Goal: Check status: Check status

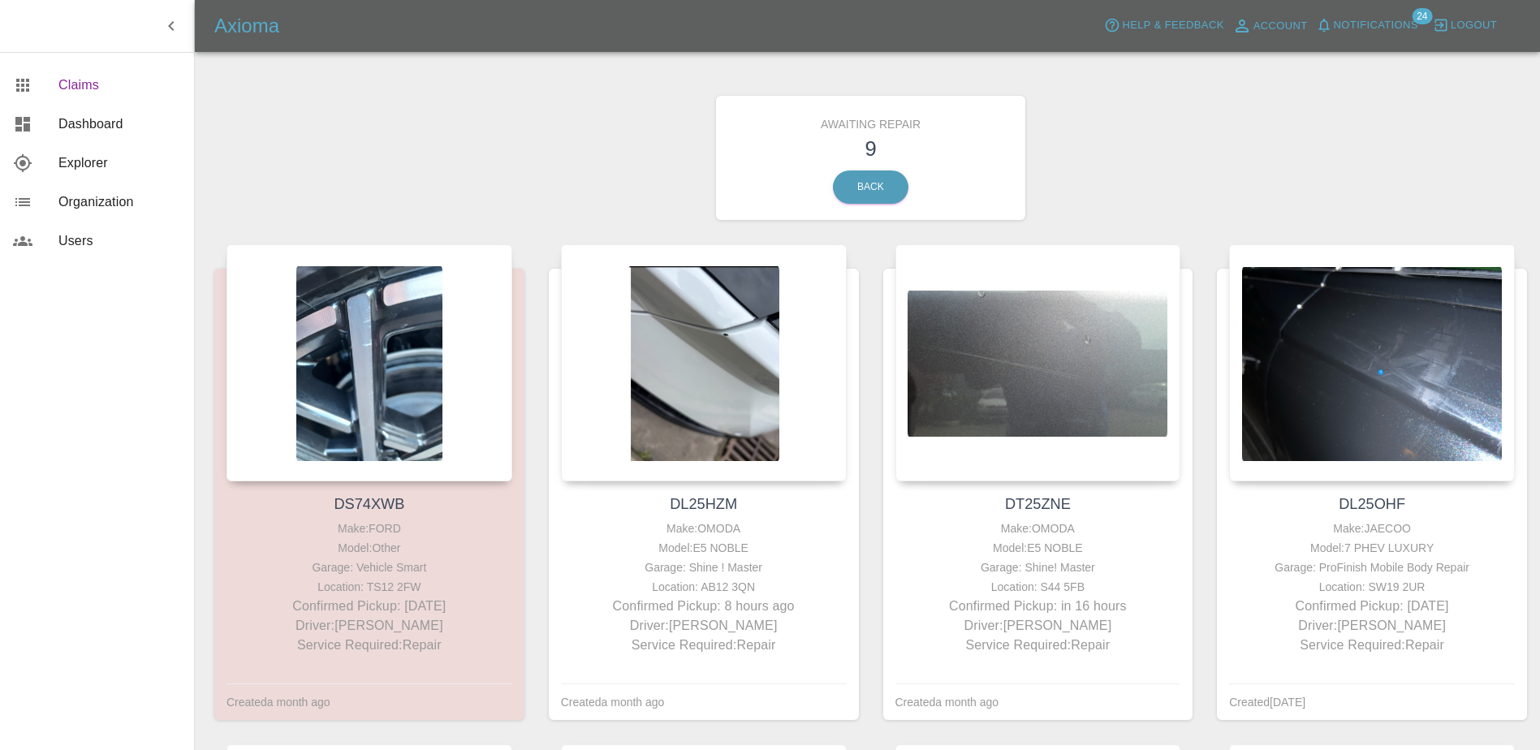
click at [67, 90] on span "Claims" at bounding box center [119, 84] width 123 height 19
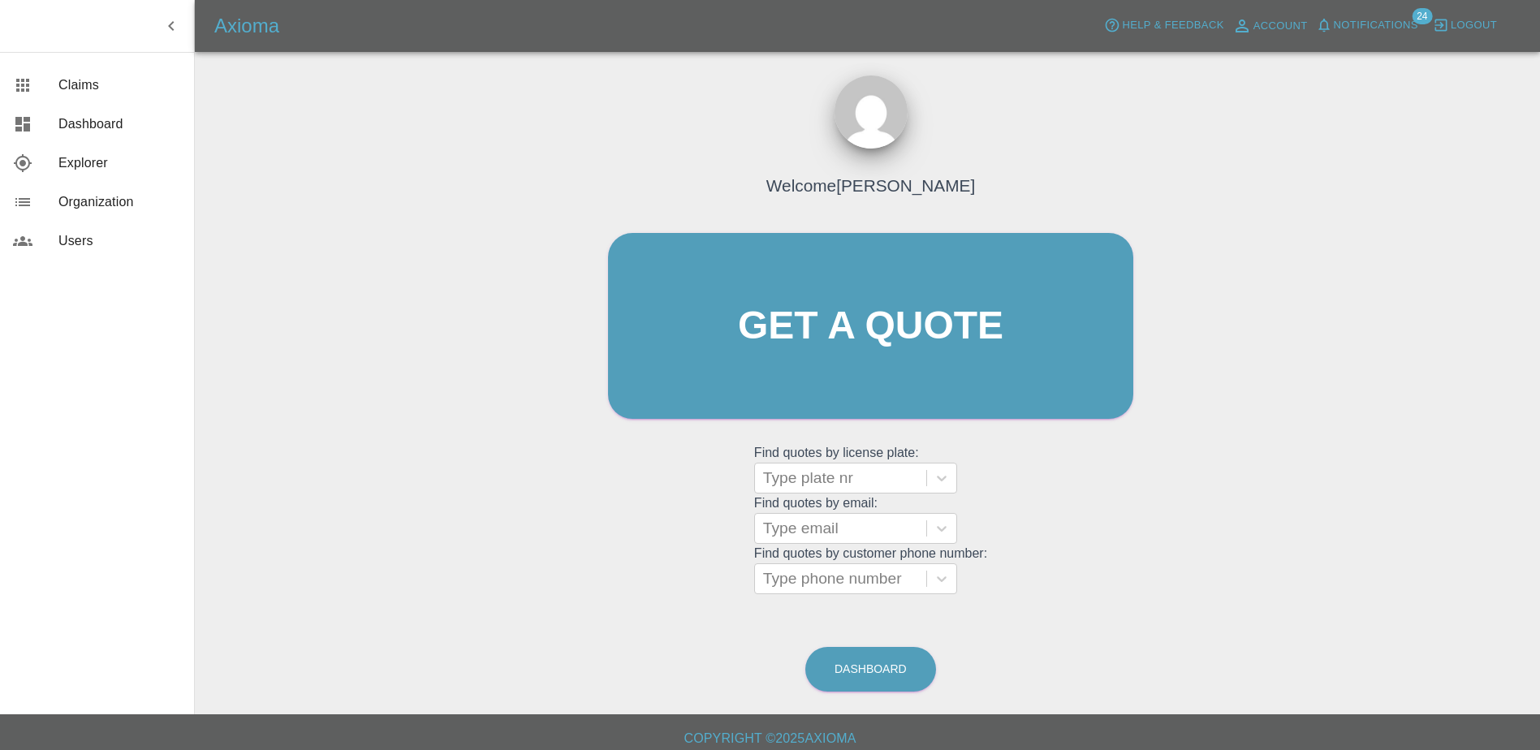
click at [813, 496] on grid "Find quotes by email: Type email" at bounding box center [870, 520] width 233 height 48
click at [801, 476] on div at bounding box center [840, 478] width 155 height 23
drag, startPoint x: 801, startPoint y: 476, endPoint x: 777, endPoint y: 481, distance: 24.8
click at [777, 481] on div at bounding box center [840, 478] width 155 height 23
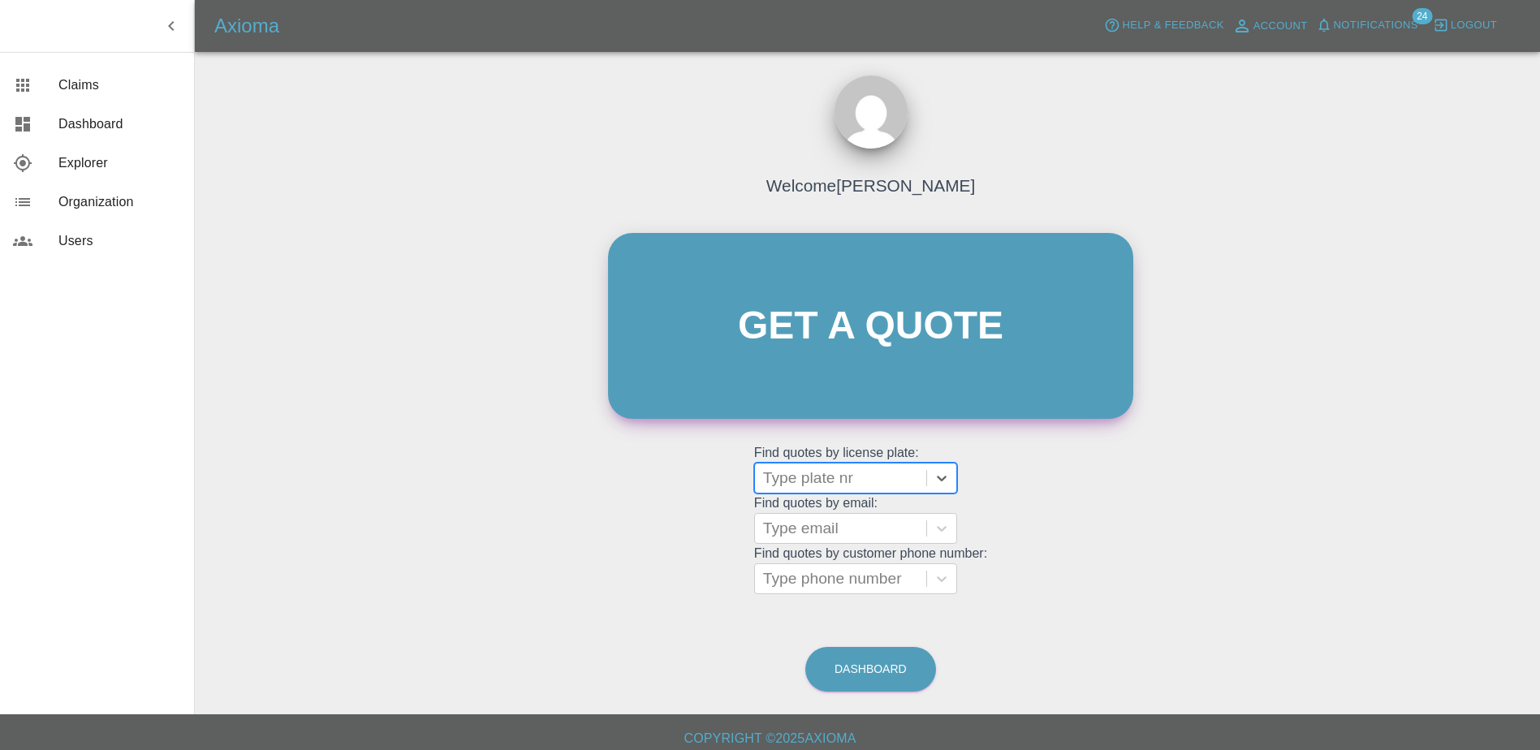
paste input "DT25XEK"
type input "DT25XEK"
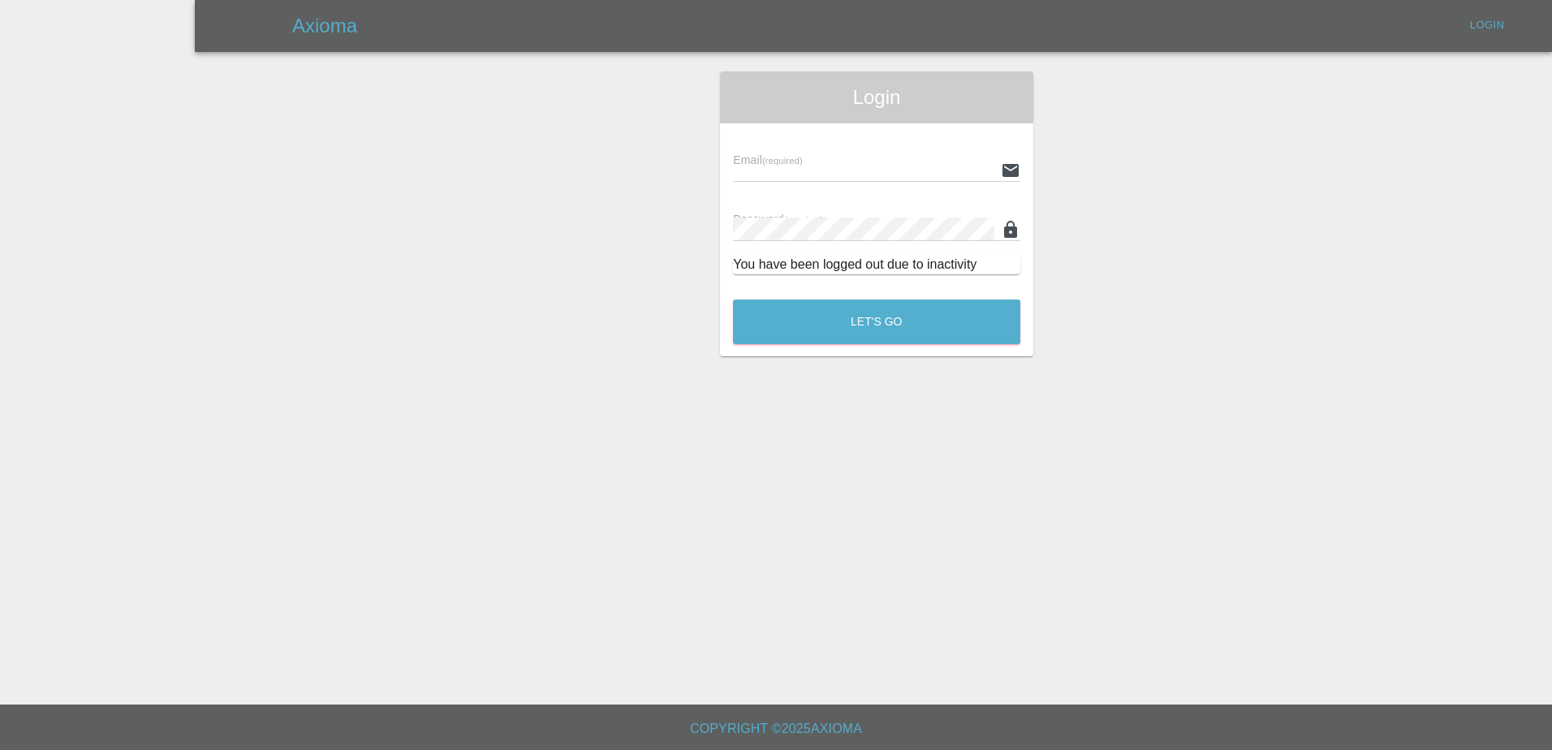
type input "[PERSON_NAME][EMAIL_ADDRESS][PERSON_NAME][DOMAIN_NAME]"
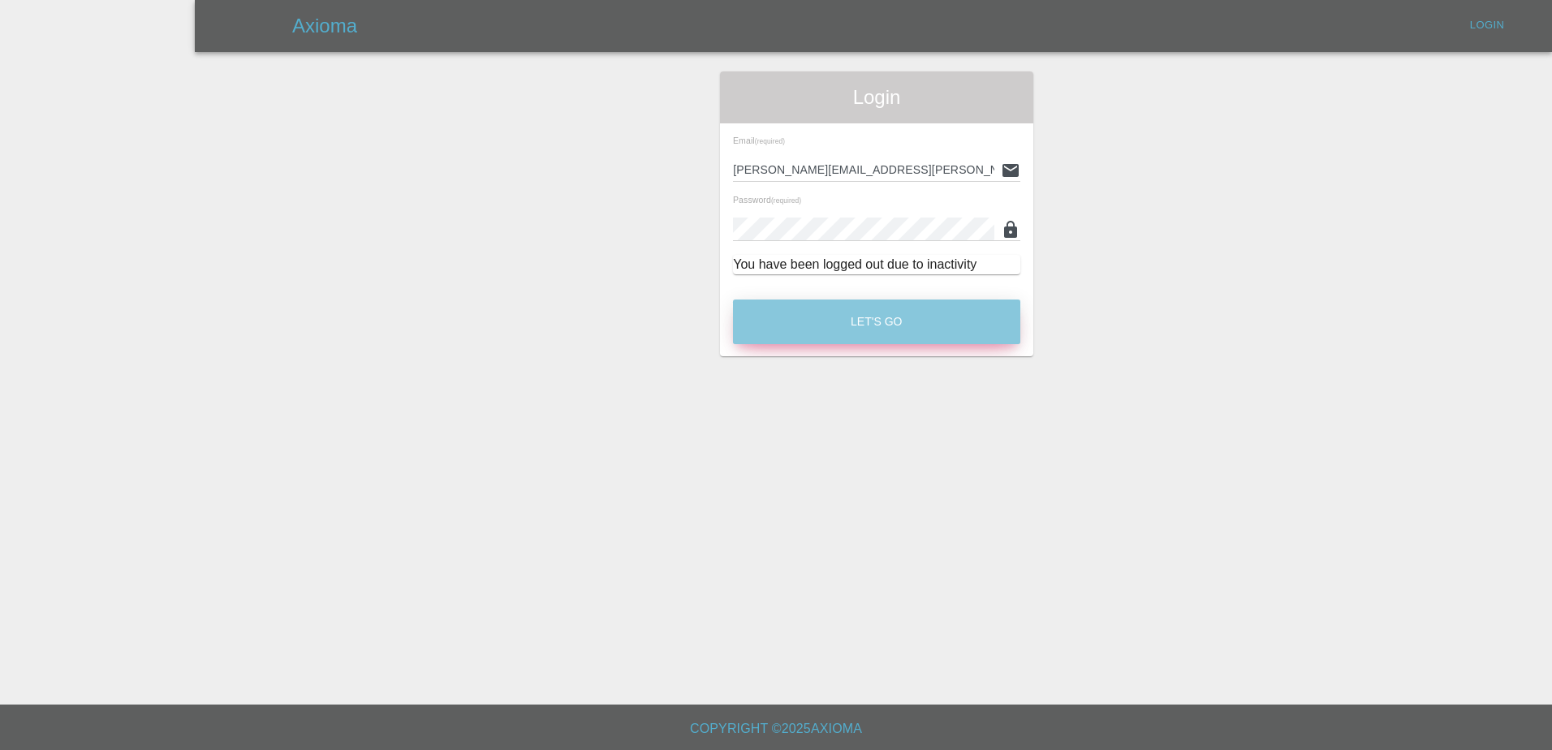
click at [774, 301] on button "Let's Go" at bounding box center [876, 322] width 287 height 45
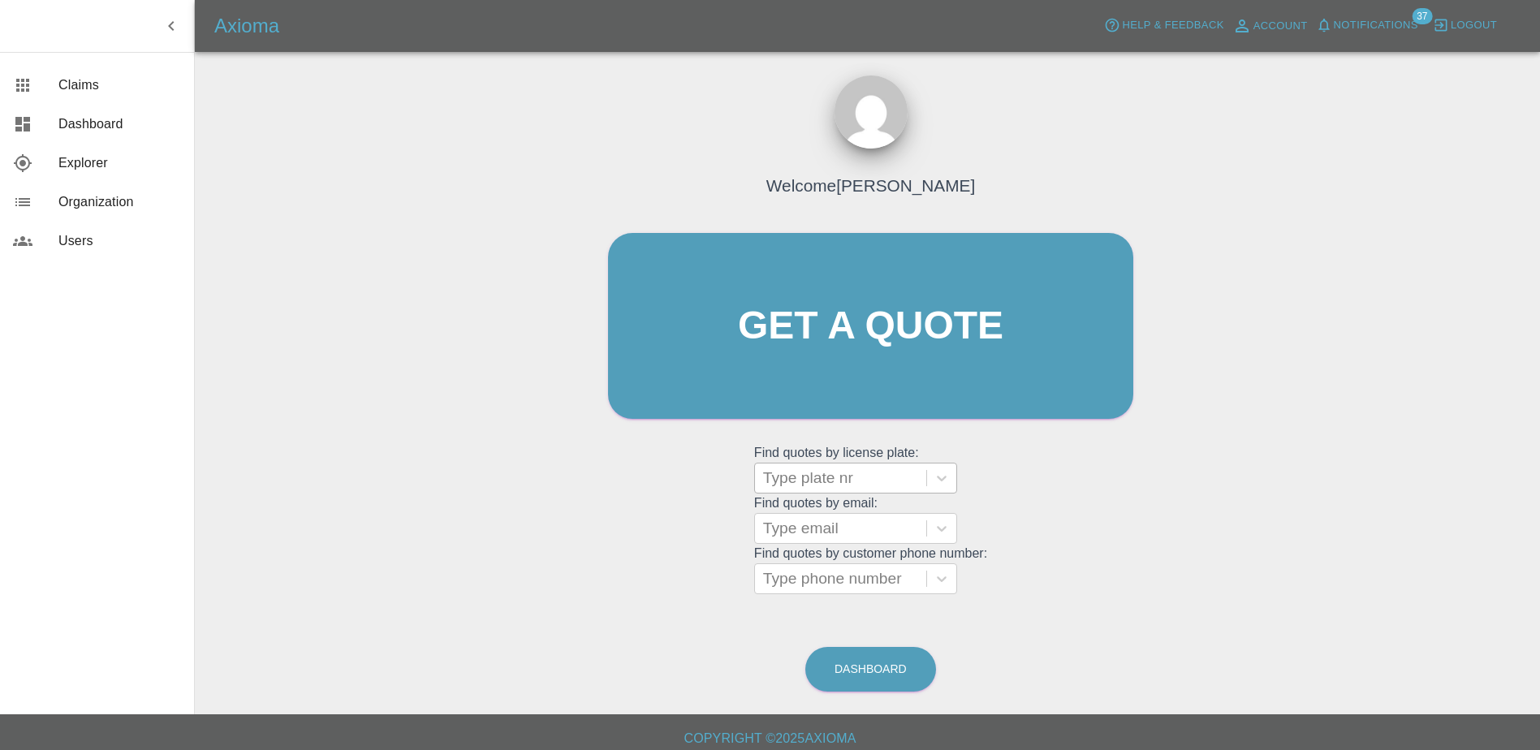
click at [791, 477] on div at bounding box center [840, 478] width 155 height 23
paste input "DT25XEK"
type input "DT25XEK"
click at [826, 529] on div "DT25XEK, Bidding" at bounding box center [855, 519] width 203 height 32
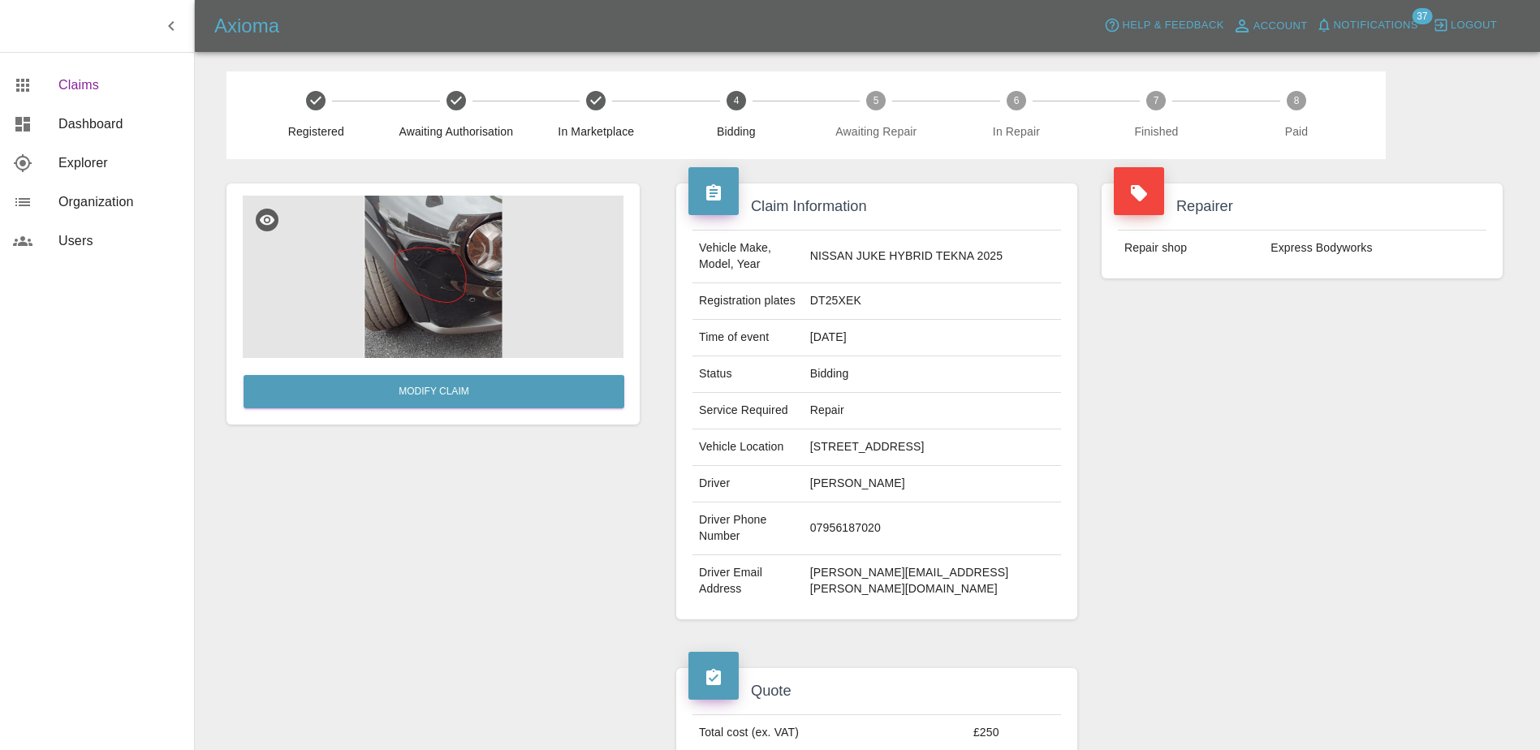
click at [91, 101] on link "Claims" at bounding box center [97, 85] width 194 height 39
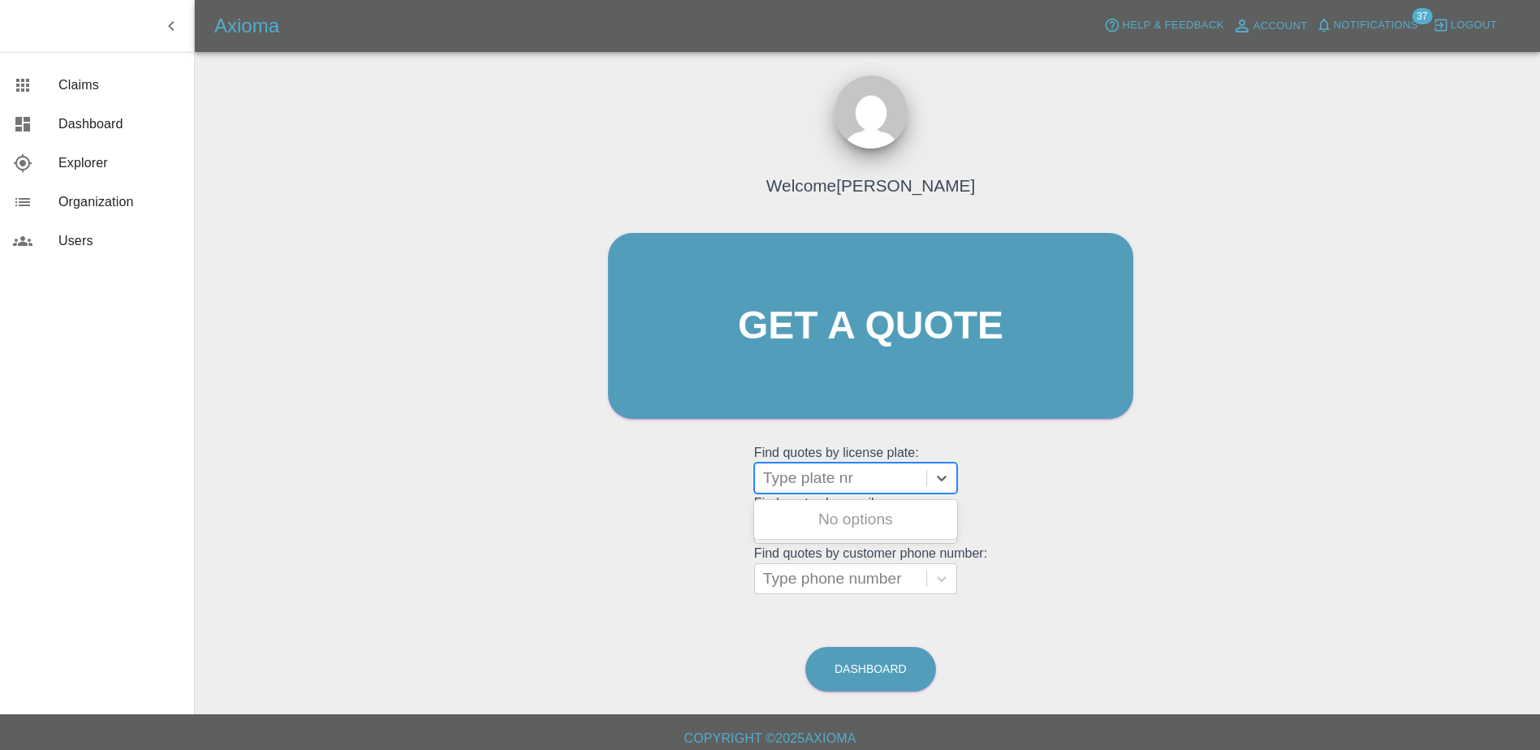
click at [880, 481] on div at bounding box center [840, 478] width 155 height 23
paste input "DT25ZNN"
type input "DT25ZNN"
click at [1055, 438] on div "Welcome [PERSON_NAME] Get a quote Get a quote Find quotes by license plate: Use…" at bounding box center [870, 357] width 559 height 490
click at [817, 478] on div at bounding box center [840, 478] width 155 height 23
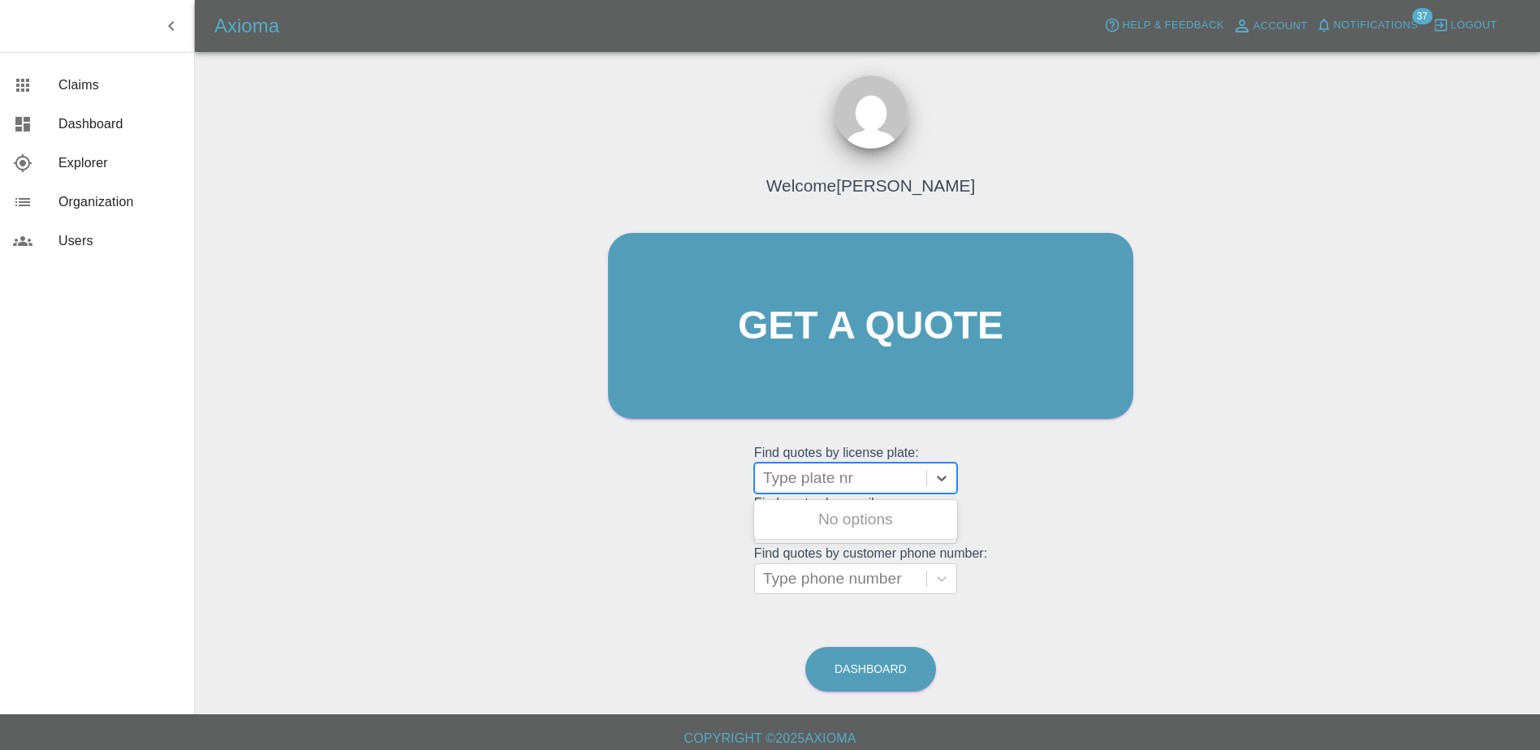
paste input "DT25ZNN"
type input "DT25ZNN"
click at [108, 136] on link "Dashboard" at bounding box center [97, 124] width 194 height 39
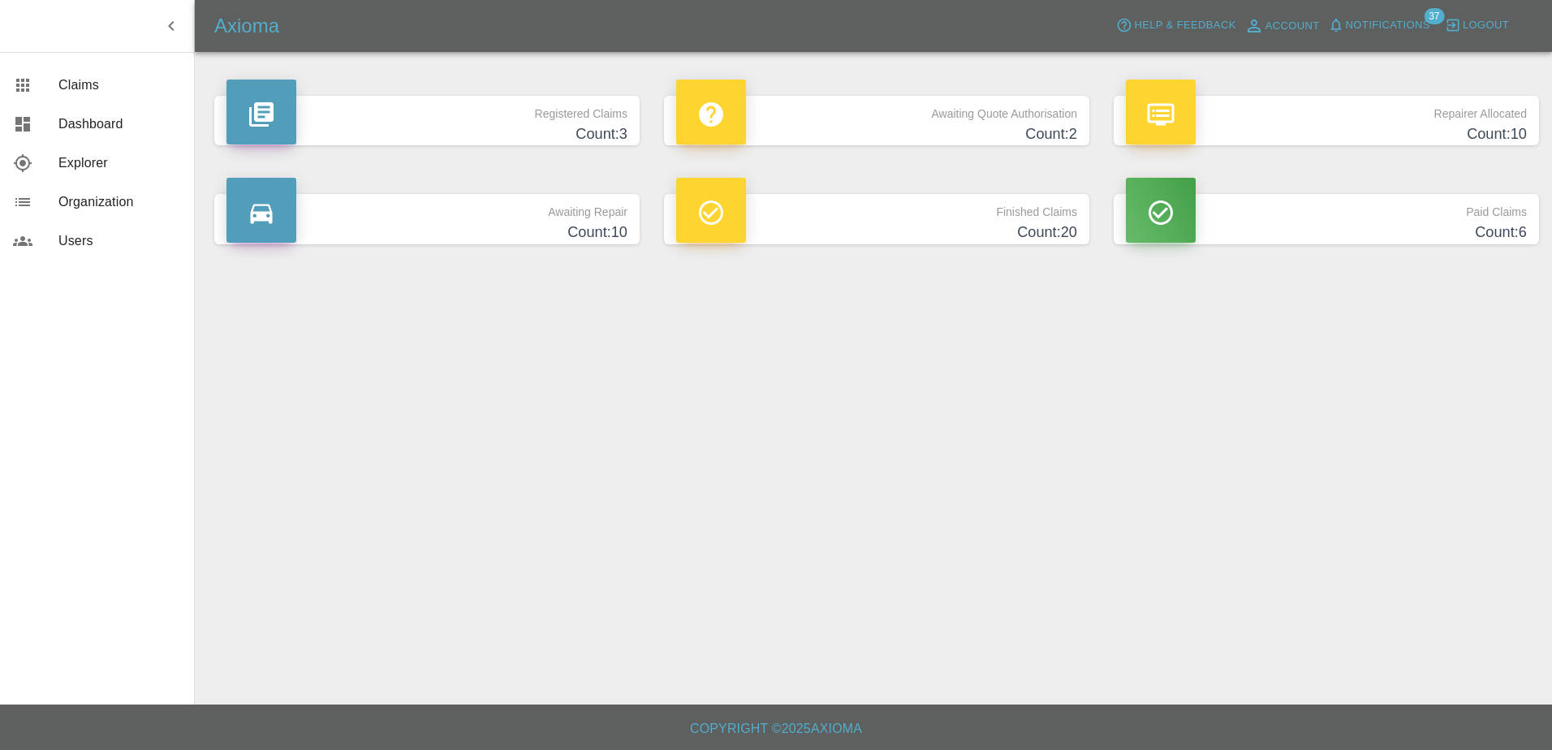
click at [844, 224] on h4 "Count: 20" at bounding box center [876, 233] width 401 height 22
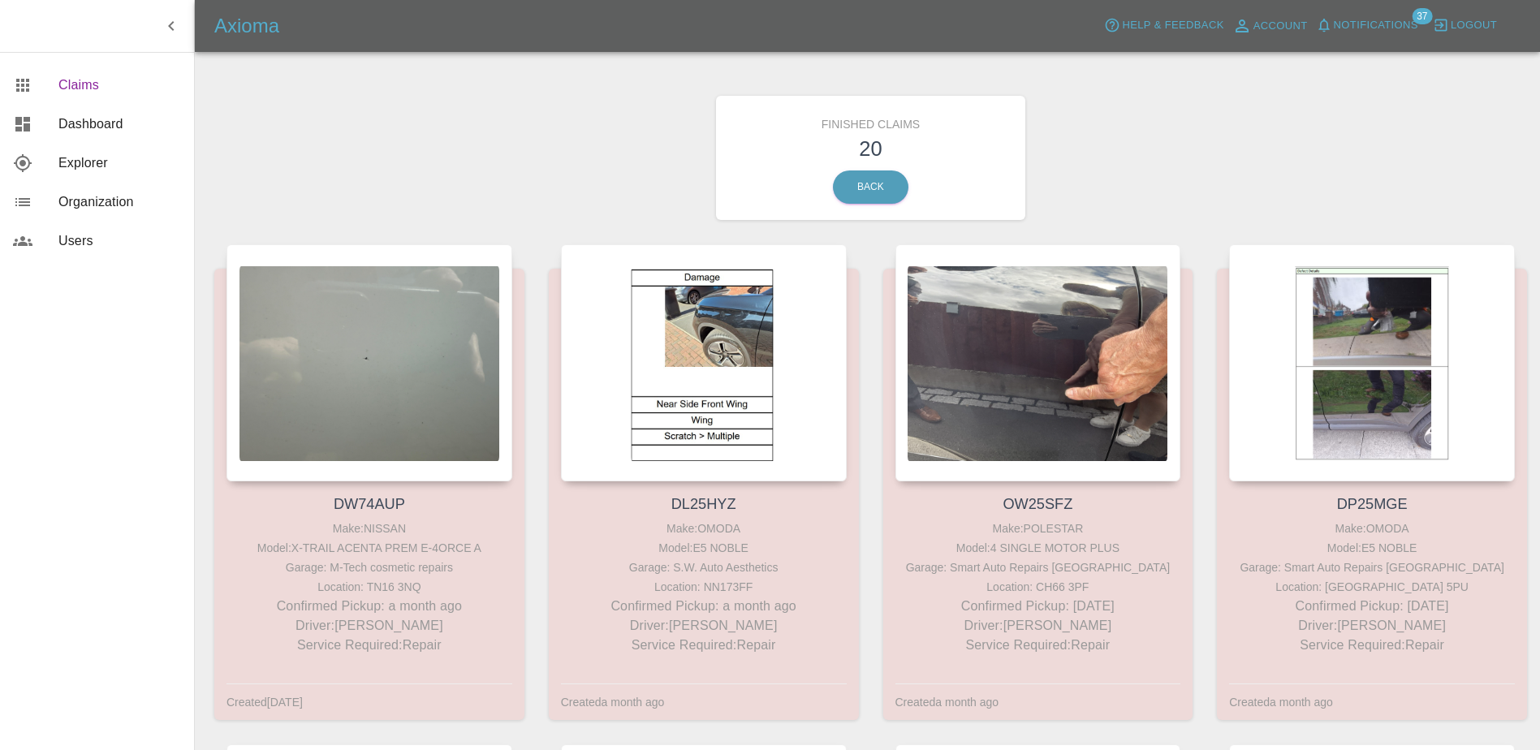
click at [97, 97] on link "Claims" at bounding box center [97, 85] width 194 height 39
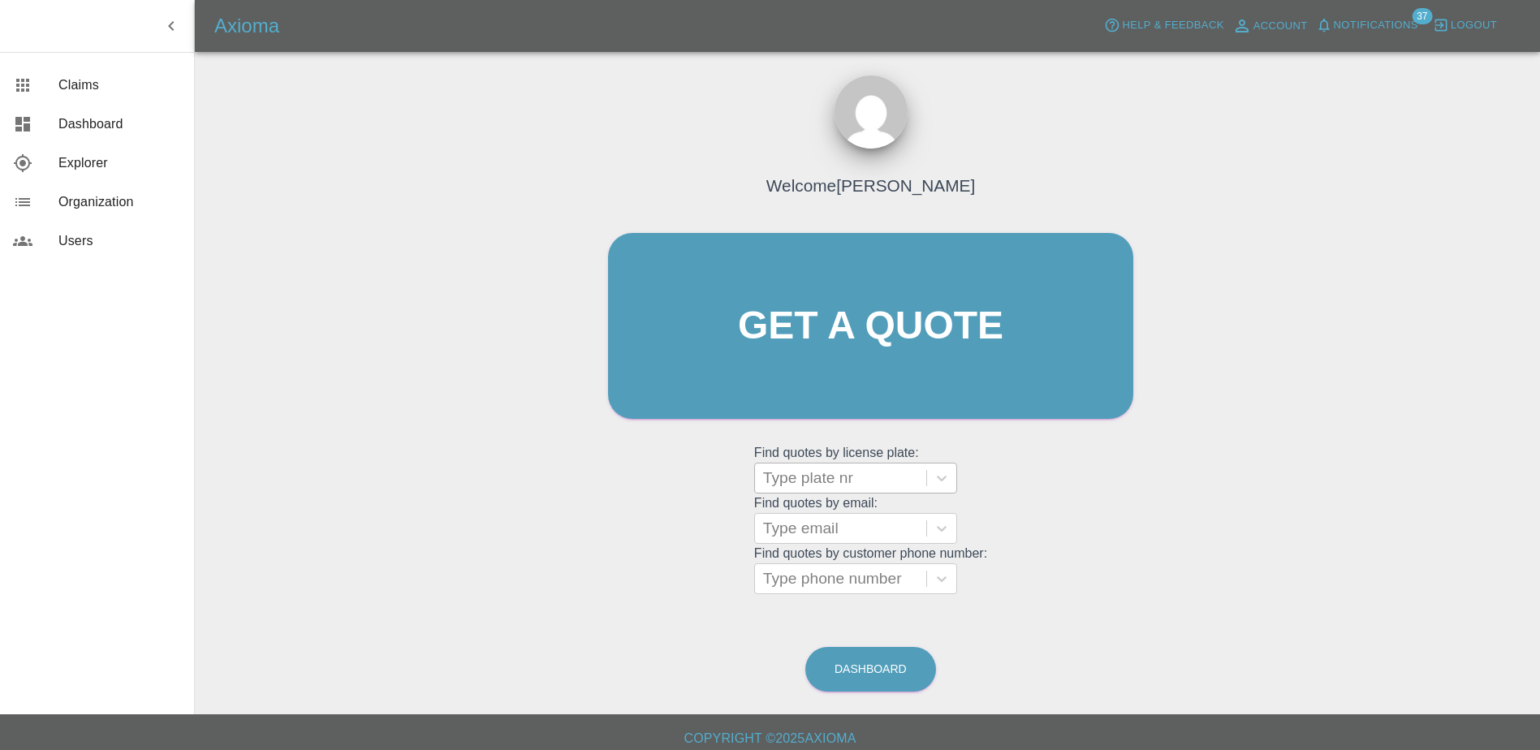
click at [830, 480] on div at bounding box center [840, 478] width 155 height 23
paste input "DT25ZNN"
type input "DT25ZNN"
click at [938, 477] on div at bounding box center [941, 478] width 29 height 29
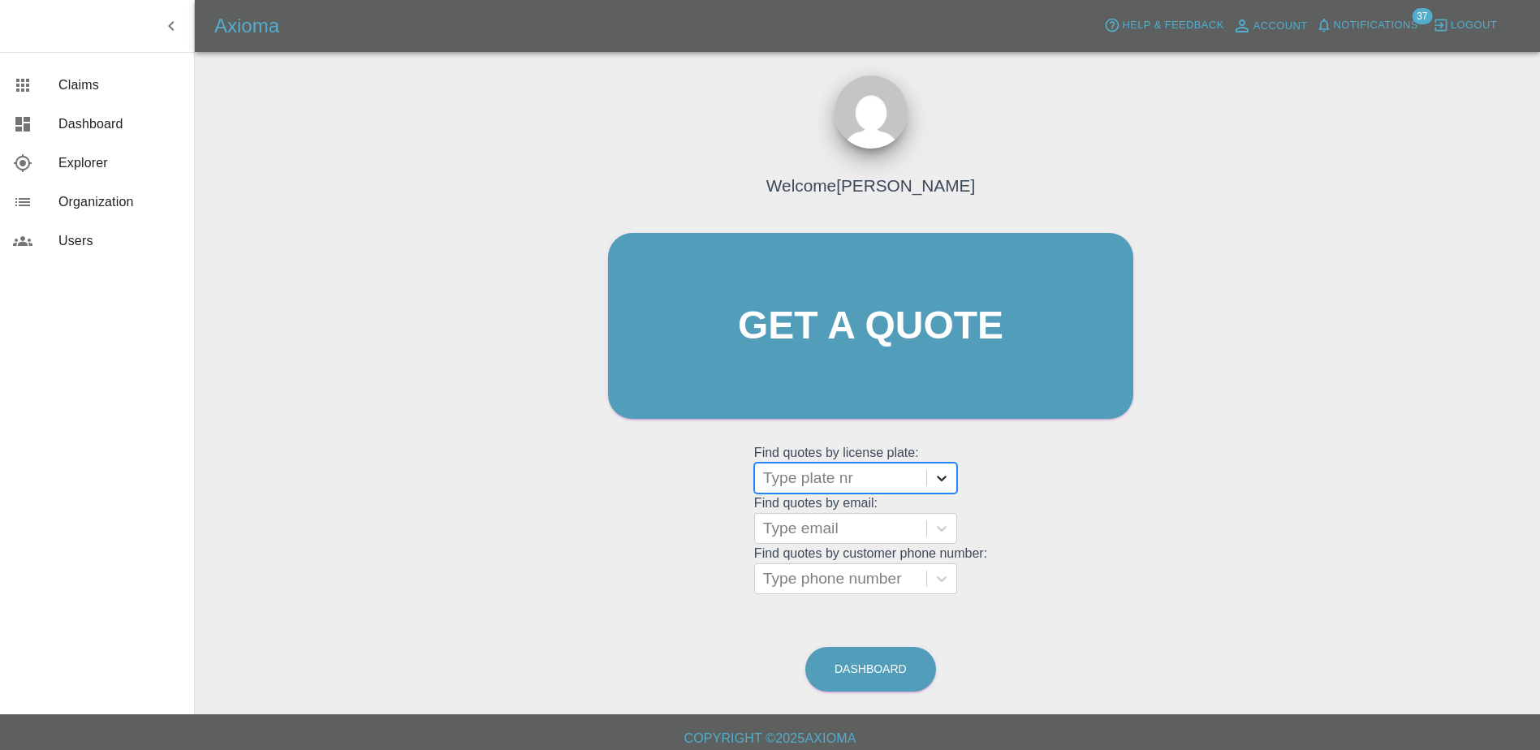
click at [938, 477] on div at bounding box center [941, 478] width 29 height 29
drag, startPoint x: 843, startPoint y: 470, endPoint x: 787, endPoint y: 466, distance: 57.0
click at [787, 467] on div at bounding box center [840, 478] width 155 height 23
paste input "DW25EPO"
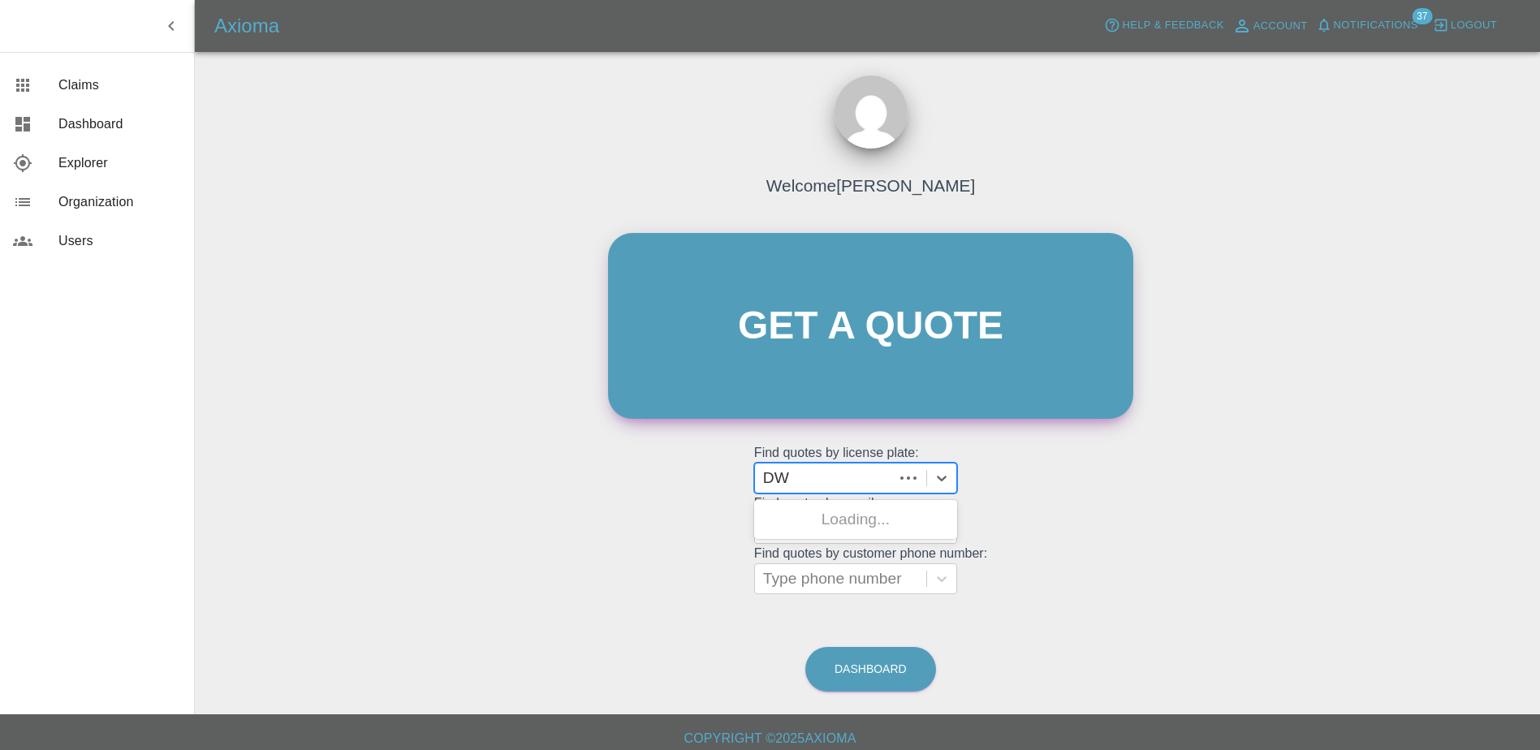
type input "D"
paste input "DT25VVU"
type input "DT25VVU"
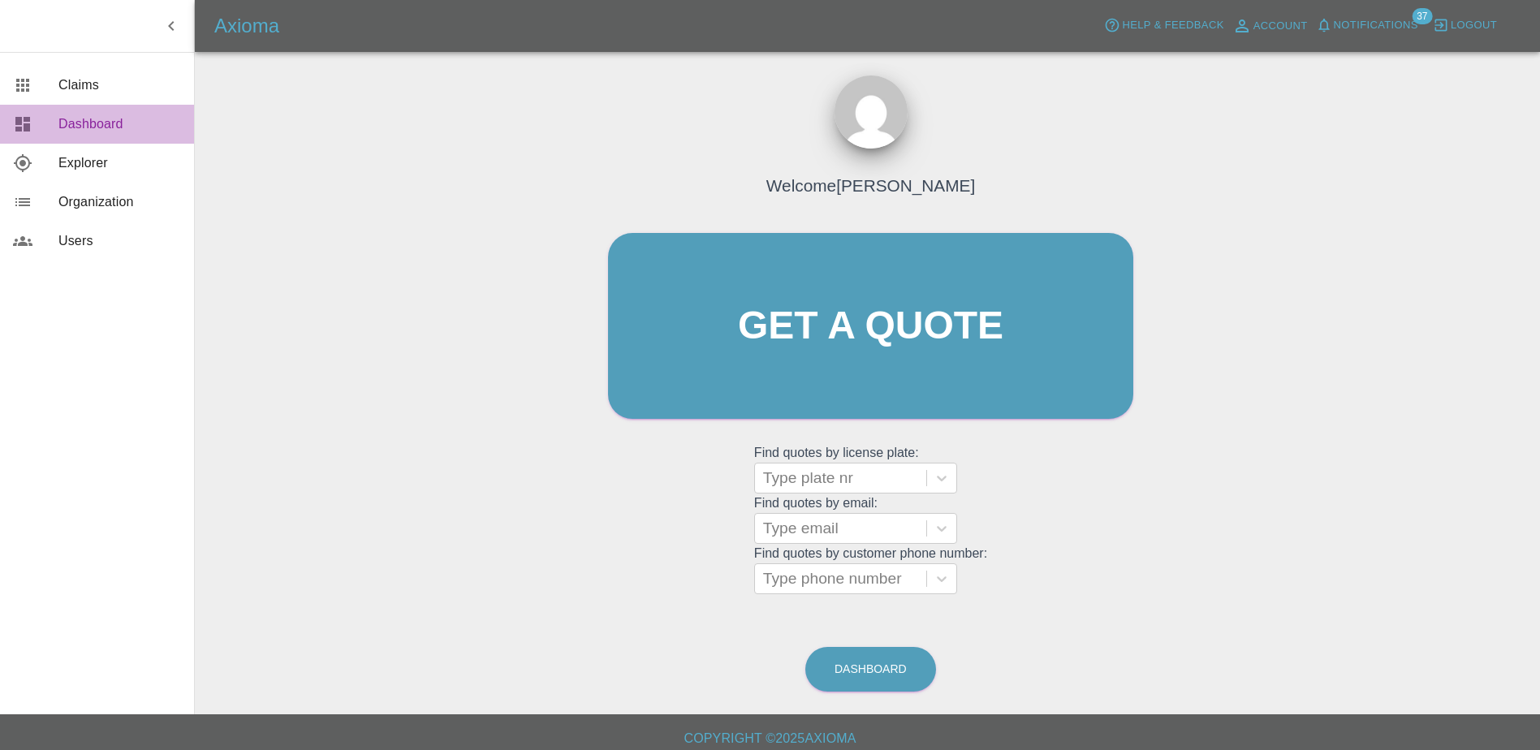
click at [87, 130] on span "Dashboard" at bounding box center [119, 123] width 123 height 19
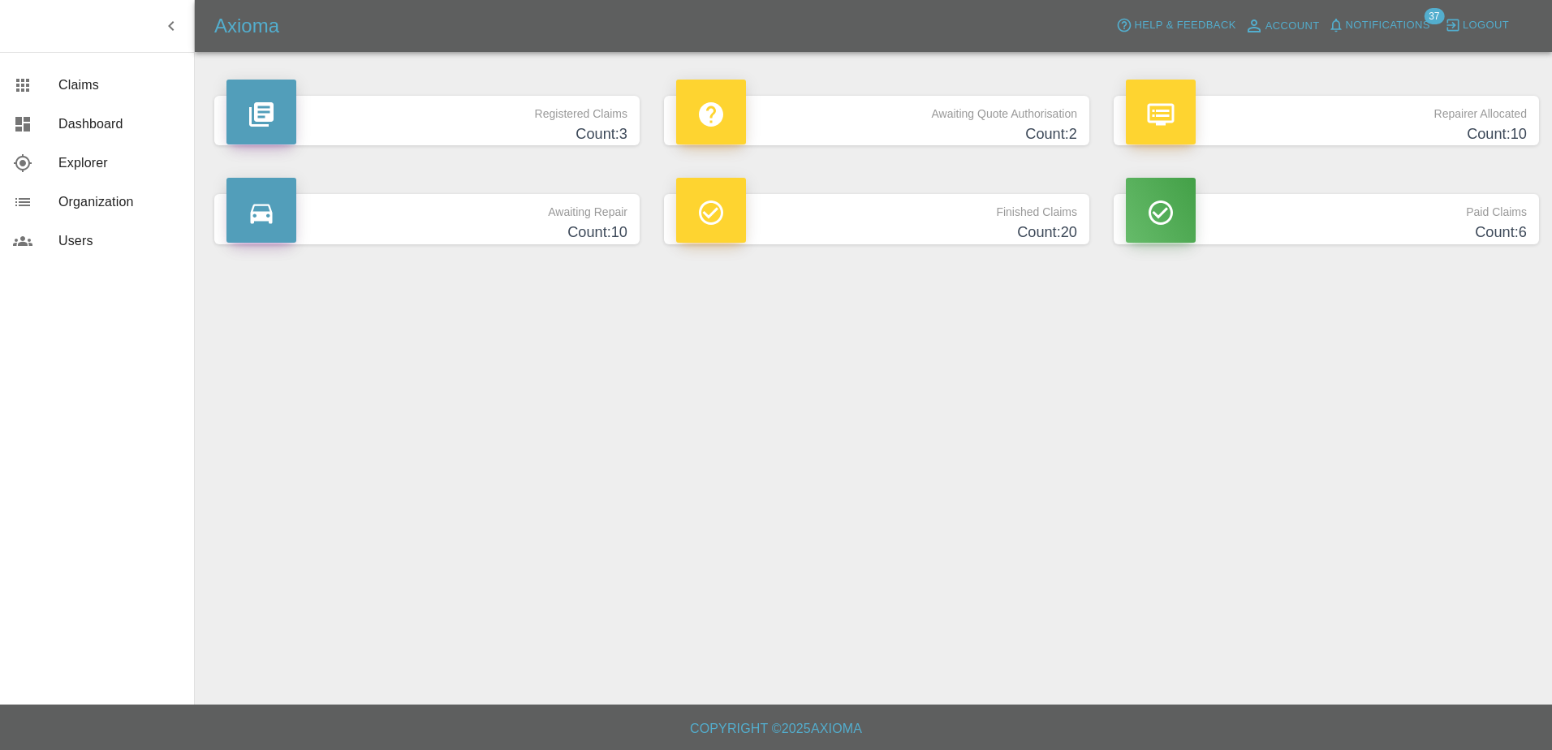
click at [382, 210] on p "Awaiting Repair" at bounding box center [426, 208] width 401 height 28
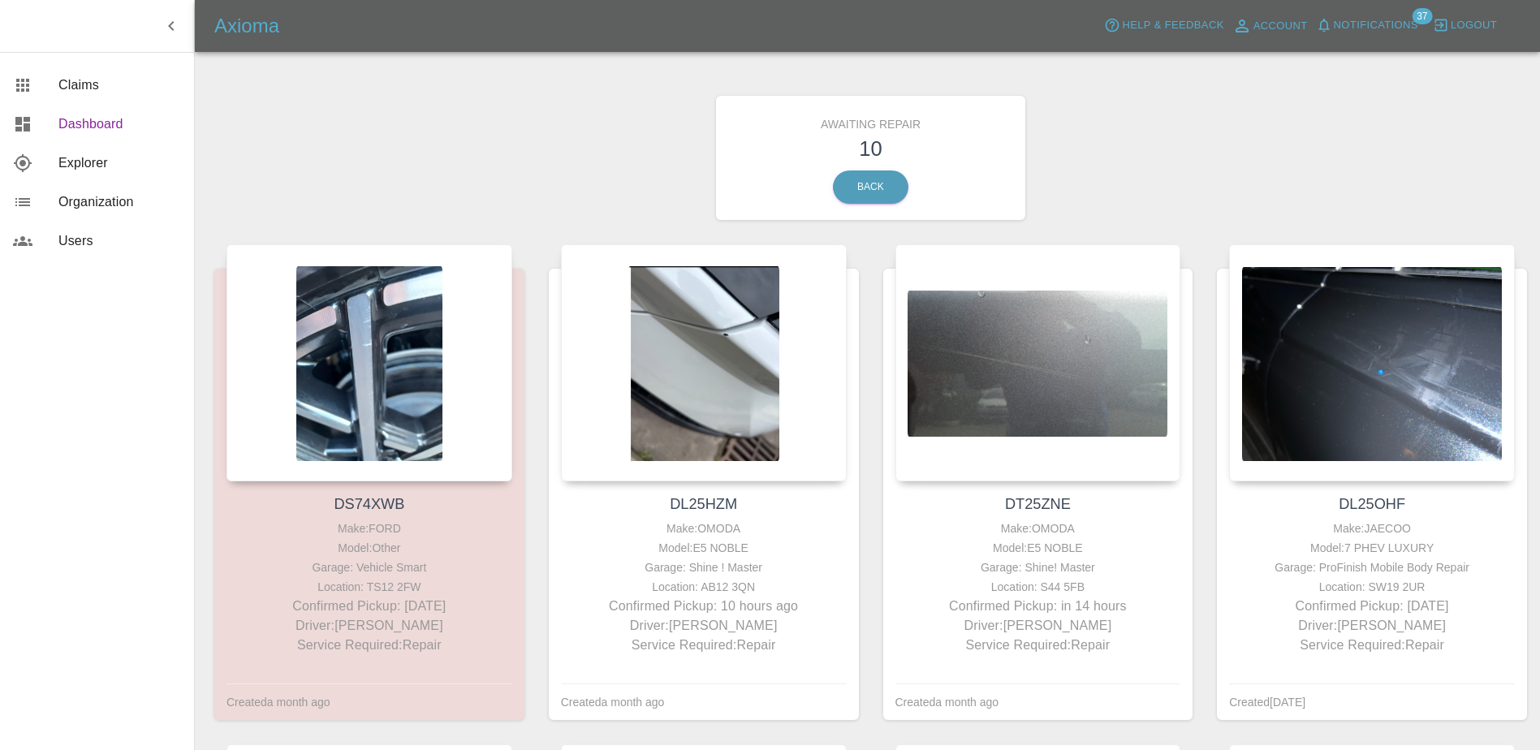
click at [96, 119] on span "Dashboard" at bounding box center [119, 123] width 123 height 19
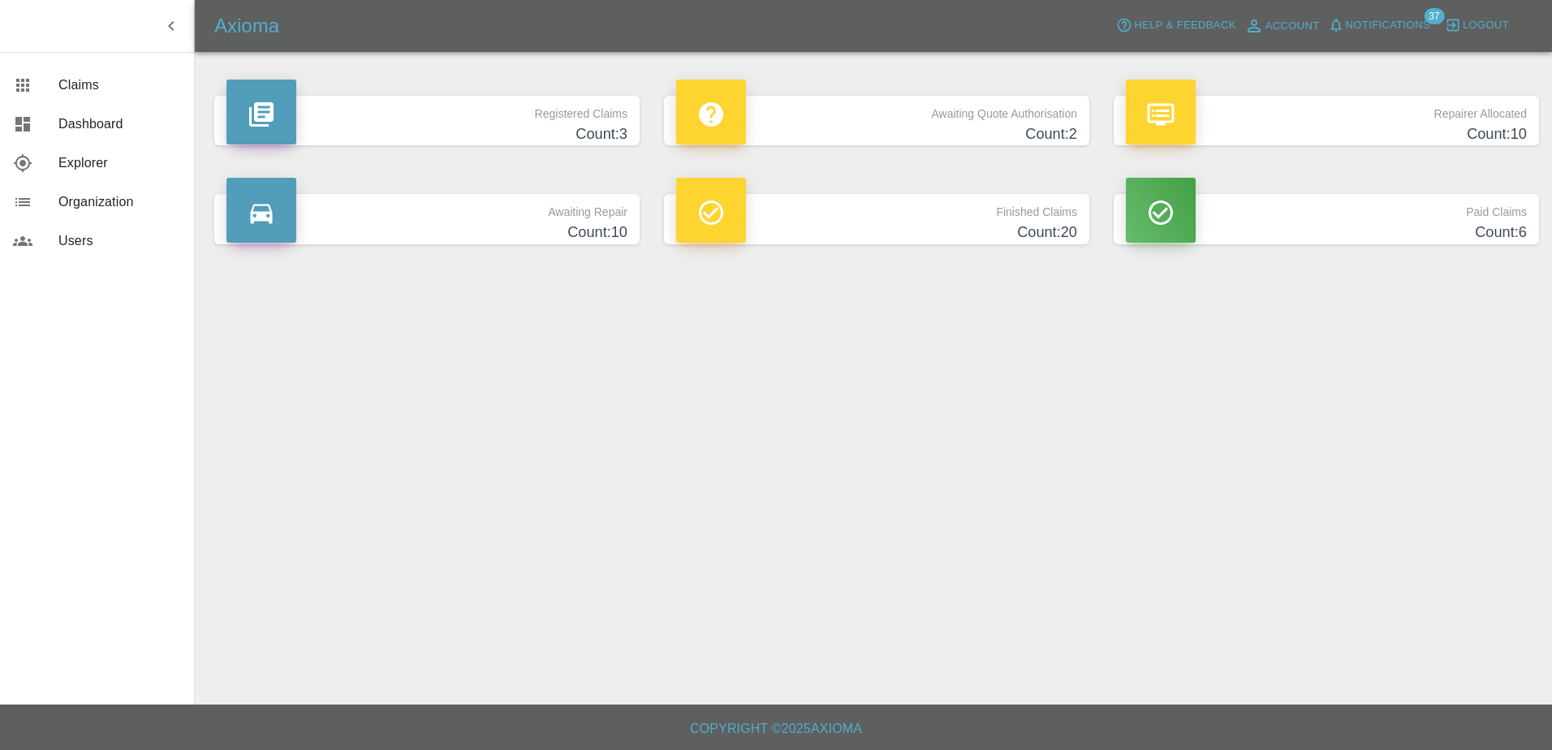
click at [1029, 120] on p "Awaiting Quote Authorisation" at bounding box center [876, 110] width 401 height 28
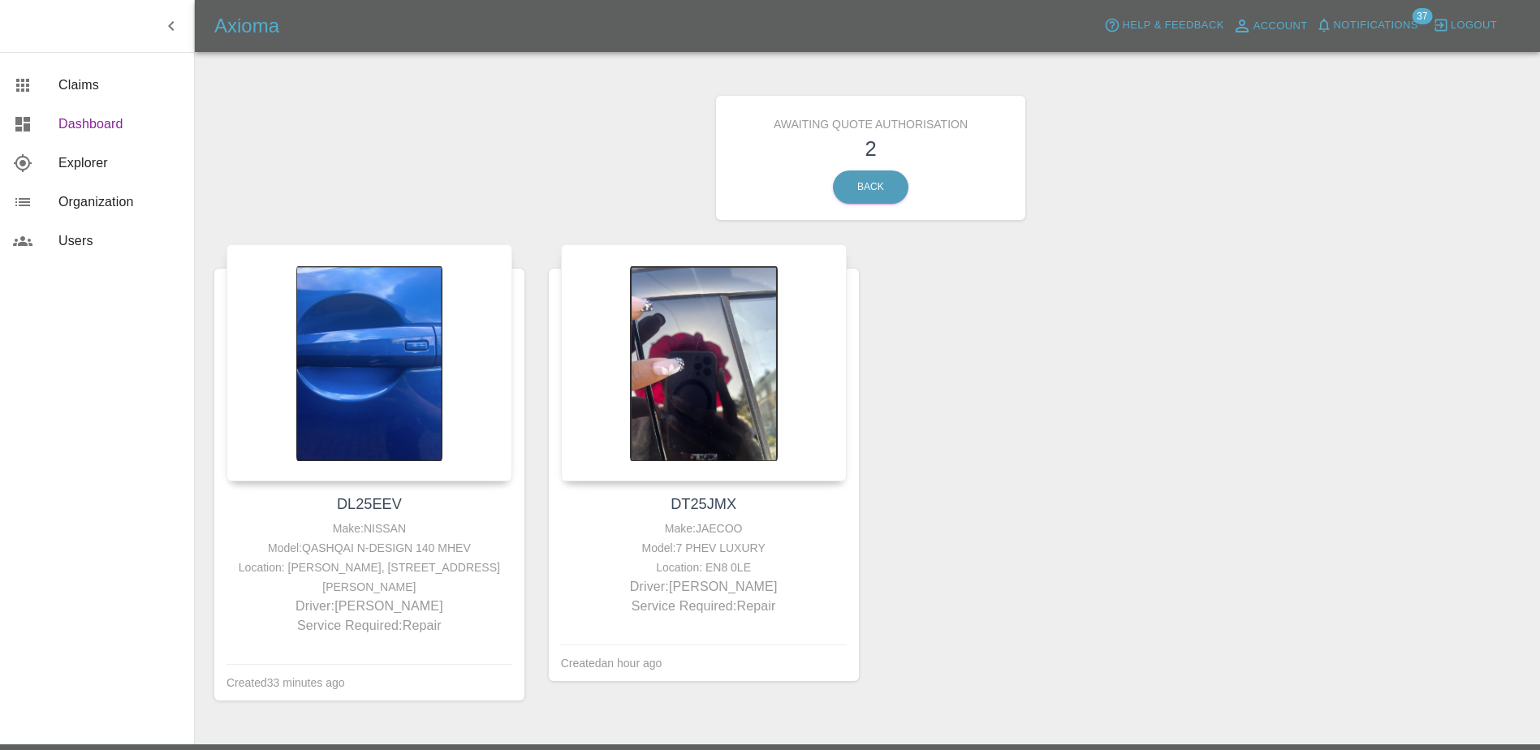
click at [103, 134] on link "Dashboard" at bounding box center [97, 124] width 194 height 39
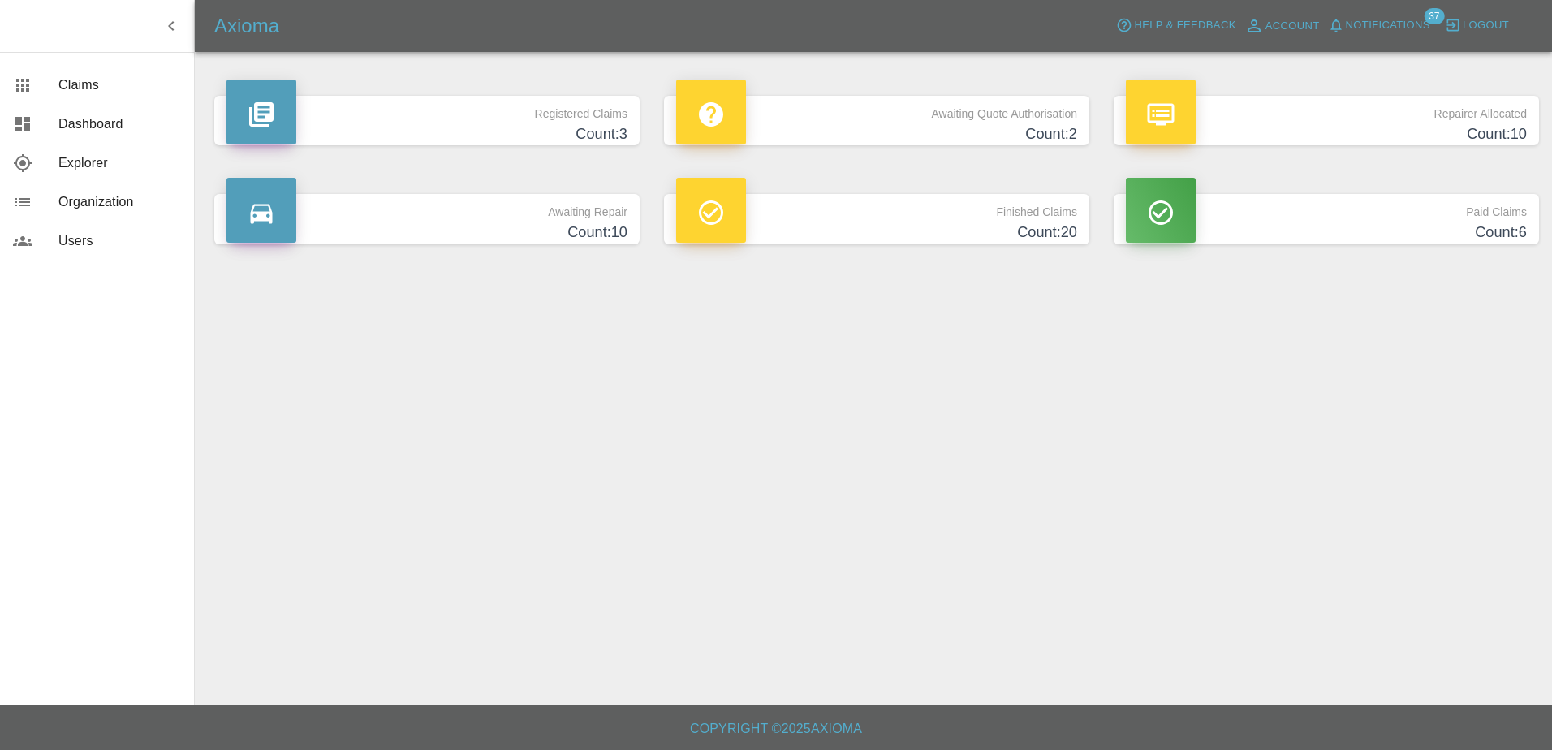
click at [1381, 124] on h4 "Count: 10" at bounding box center [1326, 134] width 401 height 22
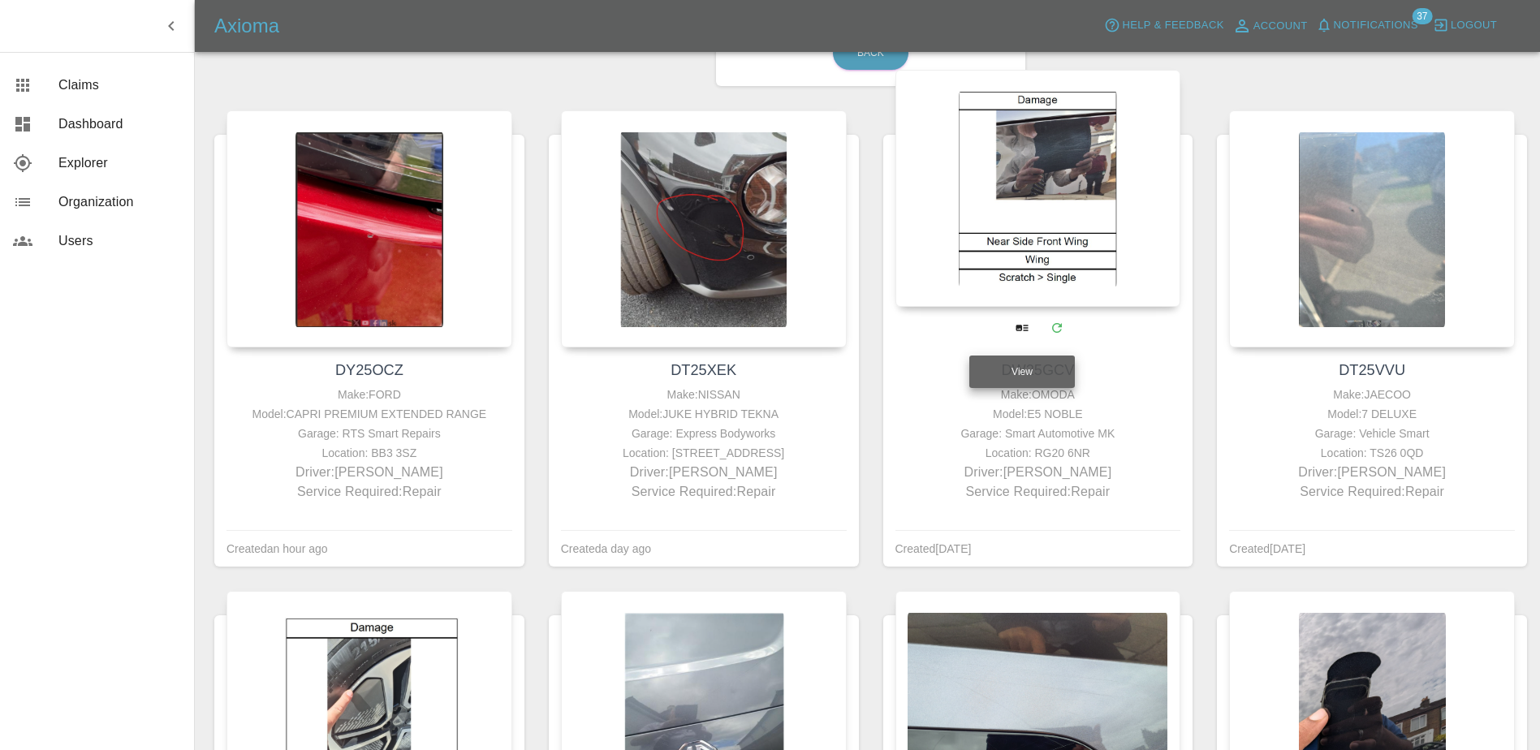
scroll to position [162, 0]
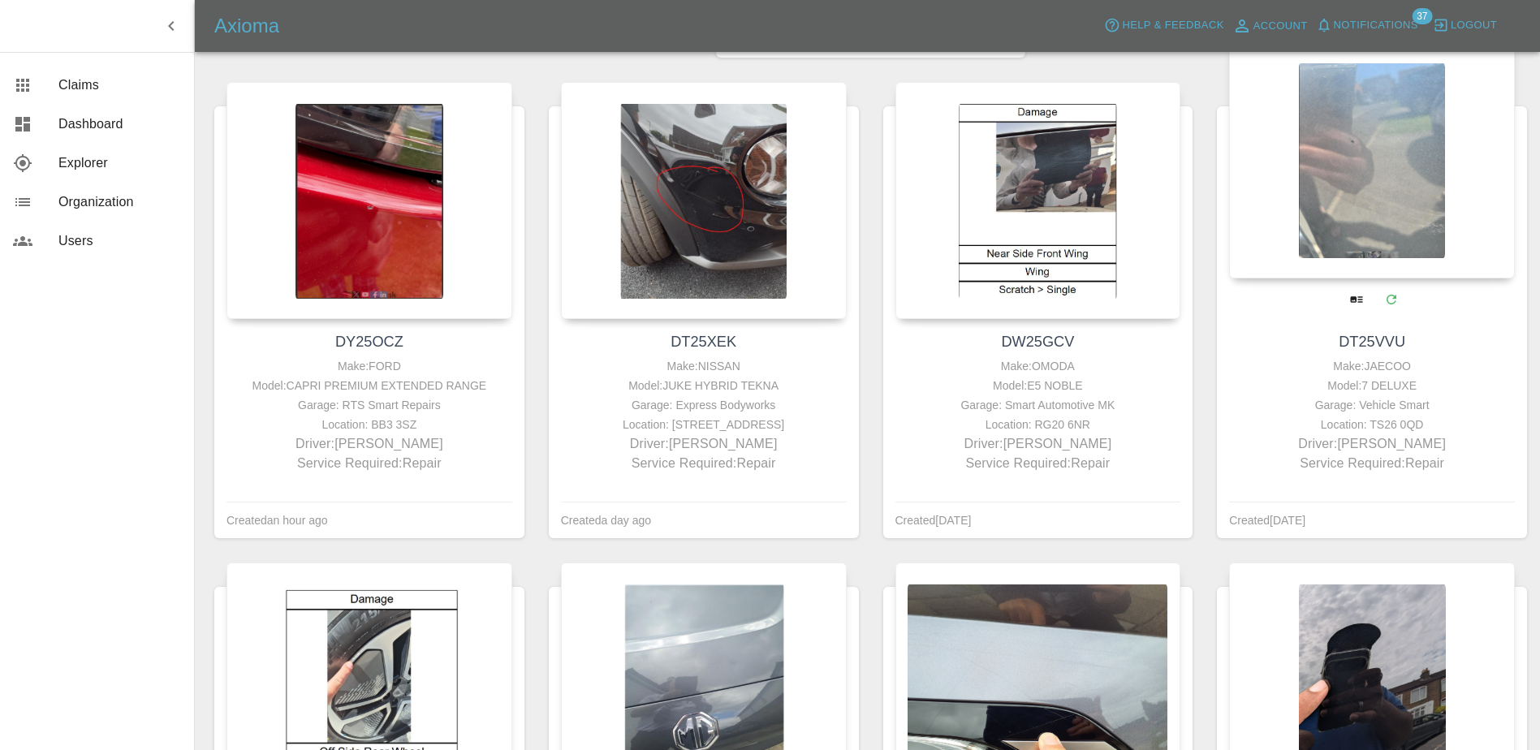
click at [1388, 247] on div at bounding box center [1372, 159] width 286 height 237
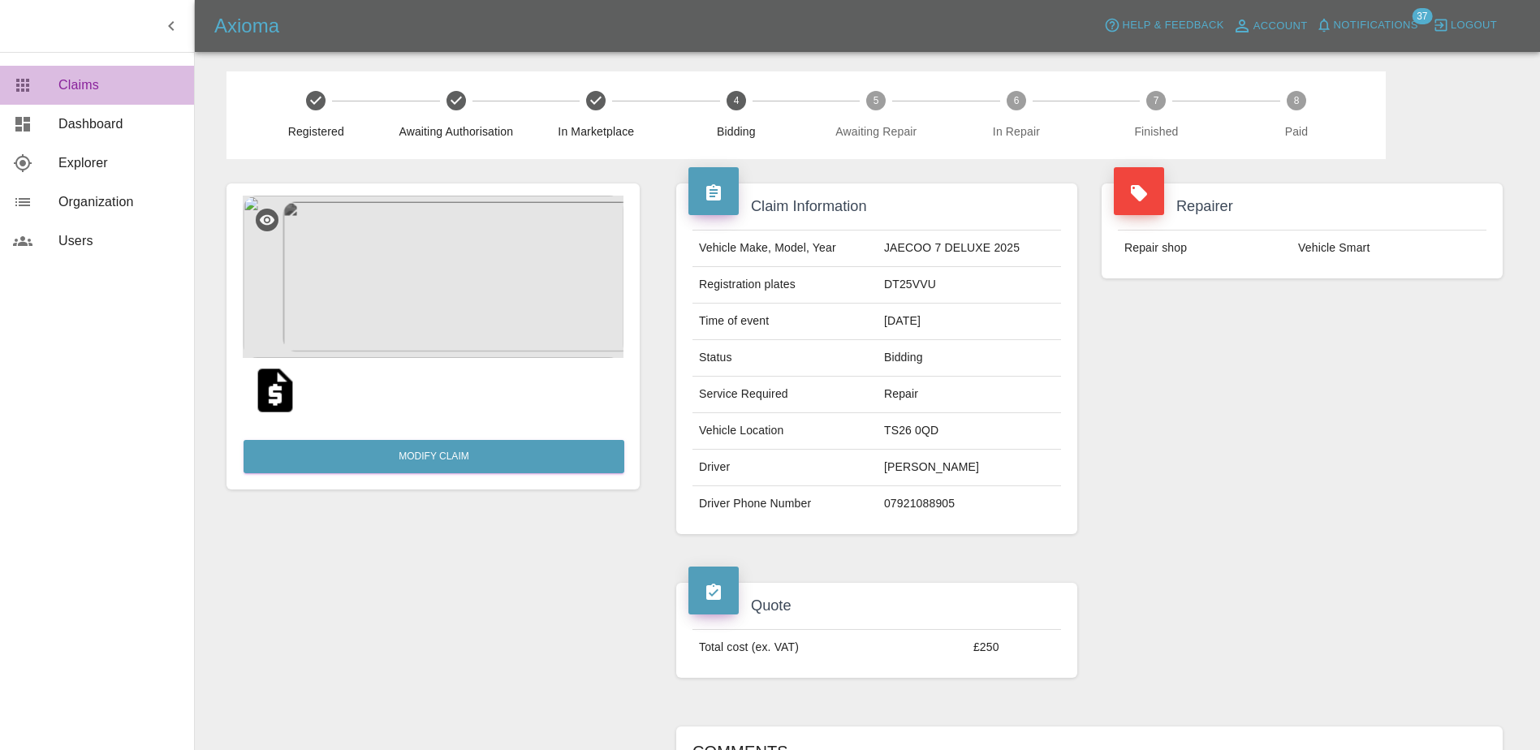
click at [51, 80] on div at bounding box center [35, 84] width 45 height 19
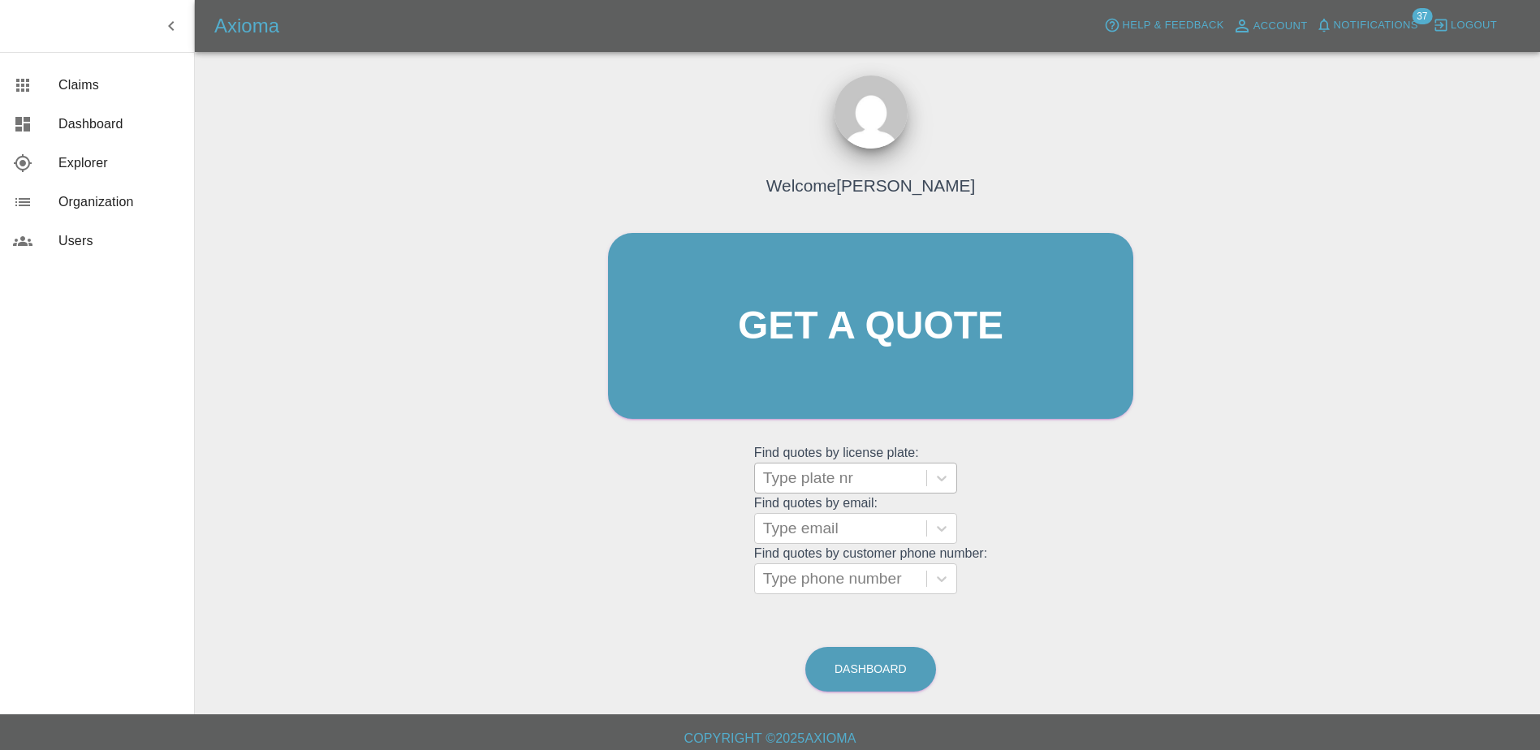
click at [813, 475] on div at bounding box center [840, 478] width 155 height 23
paste input "DP25LVT"
type input "DP25LVT"
click at [844, 524] on div "DP25LVT, Awaiting Repair" at bounding box center [855, 519] width 203 height 32
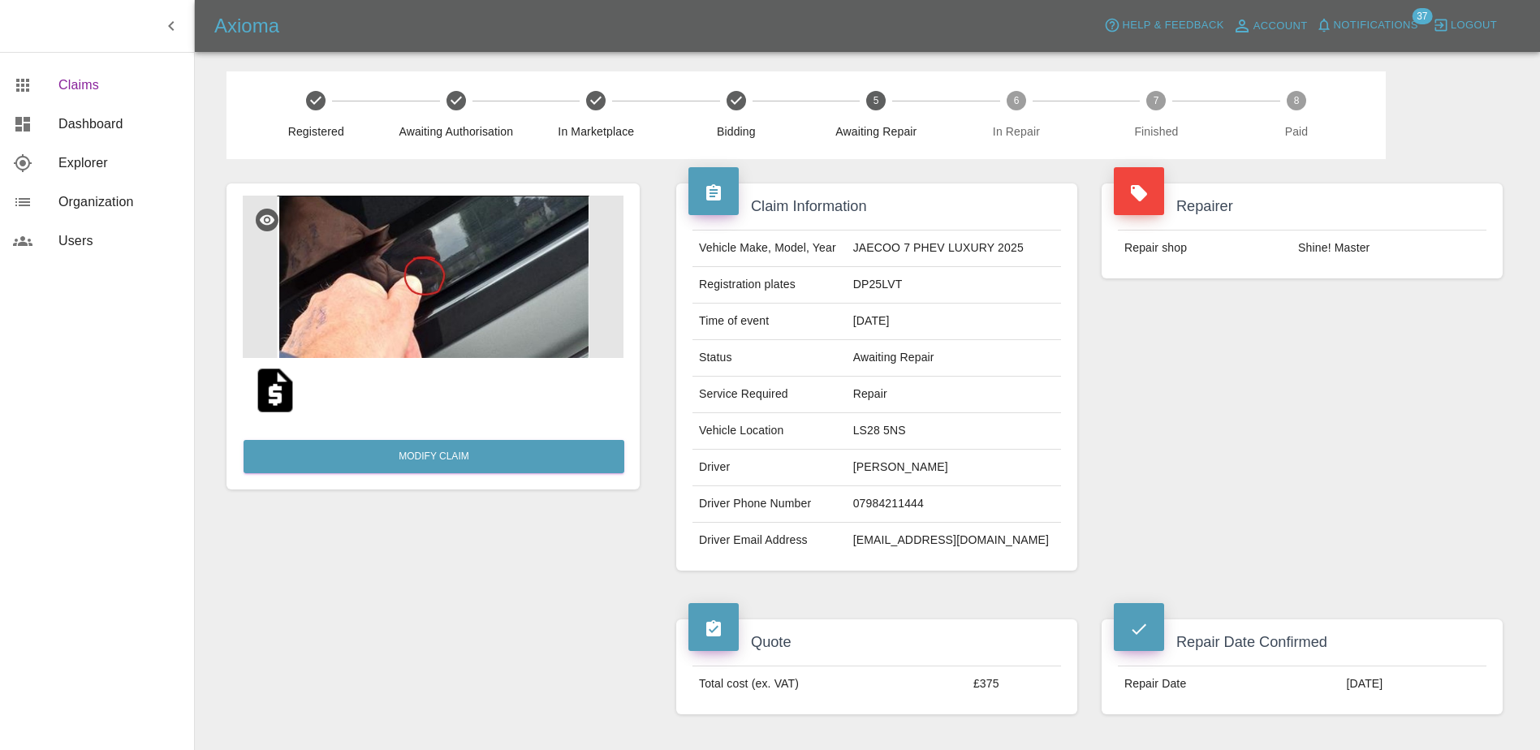
click at [102, 93] on span "Claims" at bounding box center [119, 84] width 123 height 19
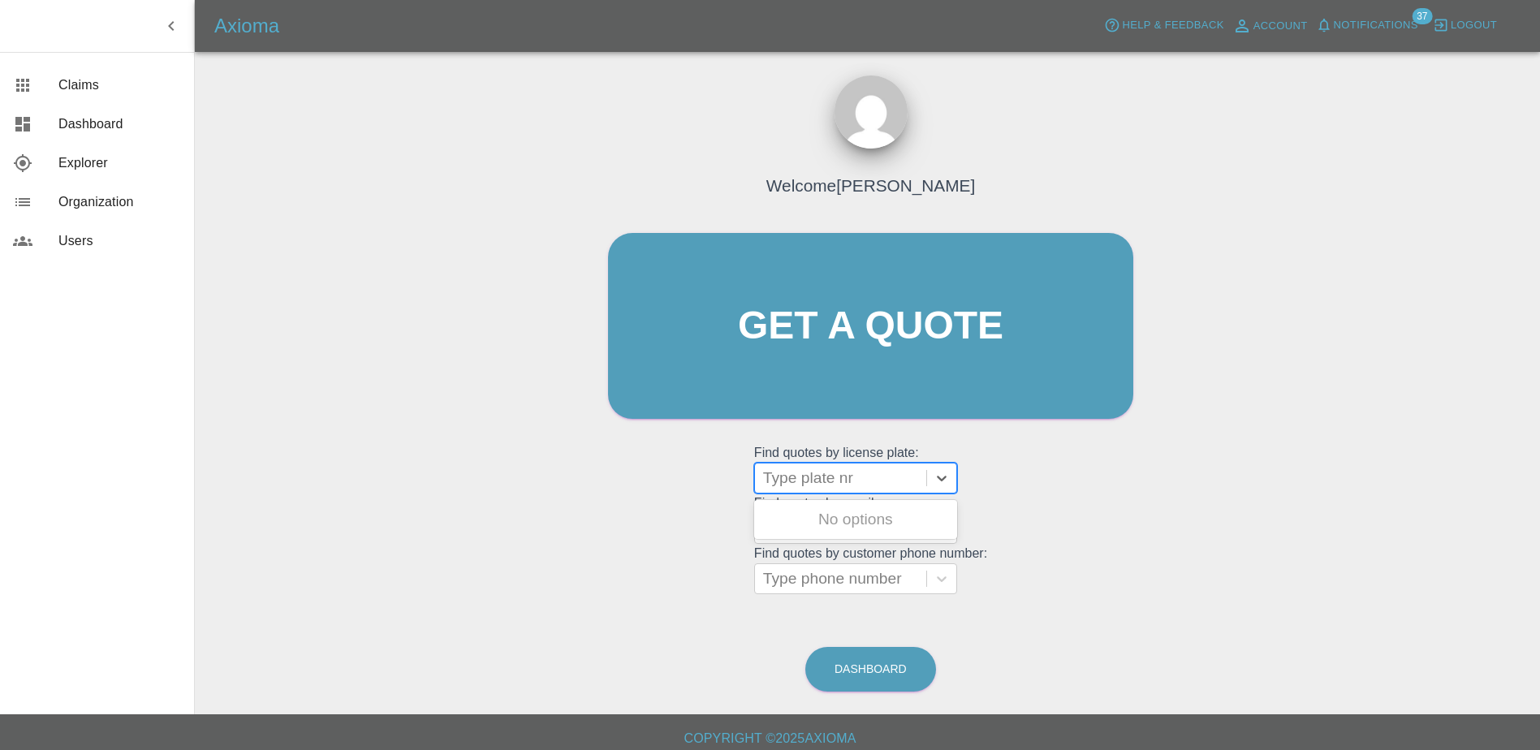
click at [834, 470] on div at bounding box center [840, 478] width 155 height 23
paste input "DL25TDU"
type input "DL25TDU"
paste input "DL25TDU"
type input "DL25TDU"
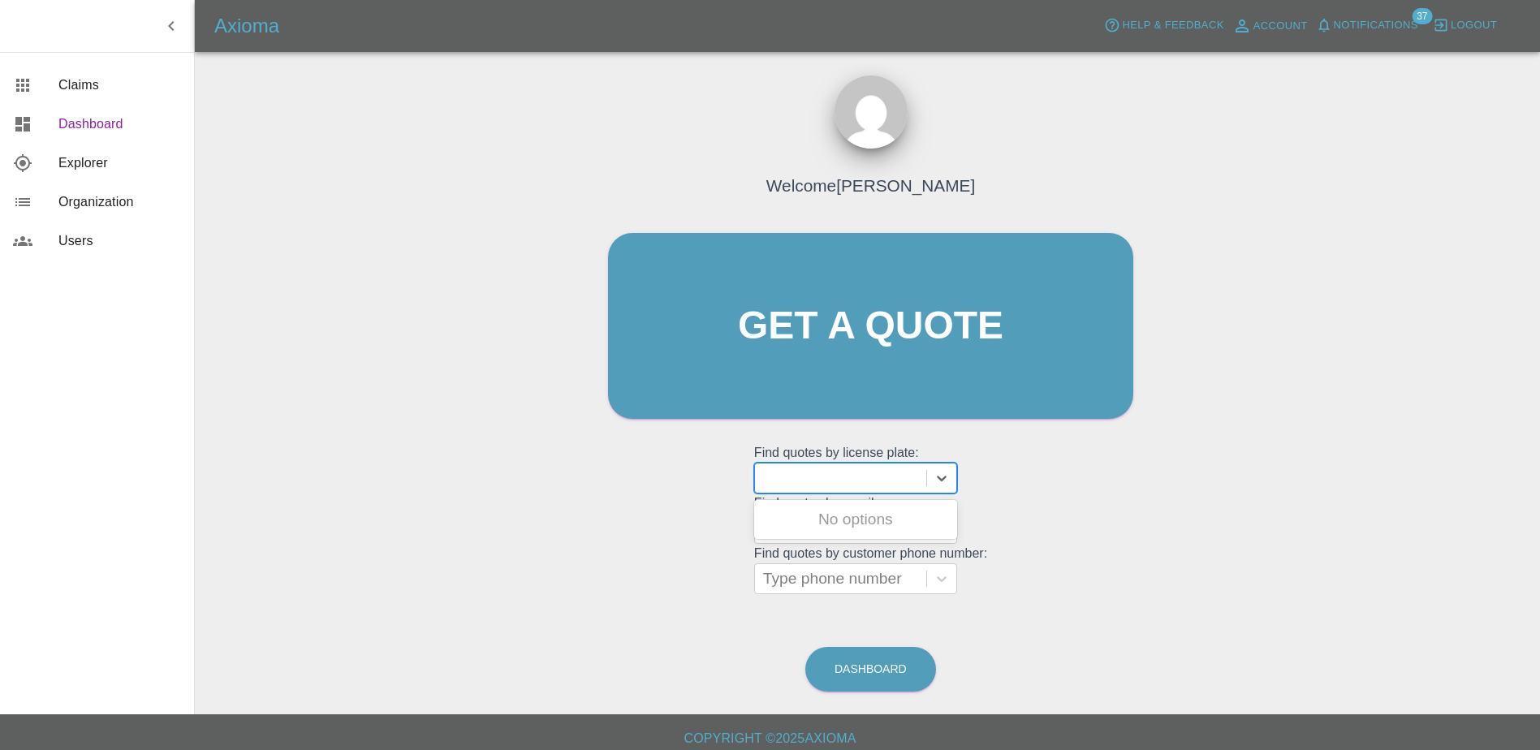
click at [92, 123] on span "Dashboard" at bounding box center [119, 123] width 123 height 19
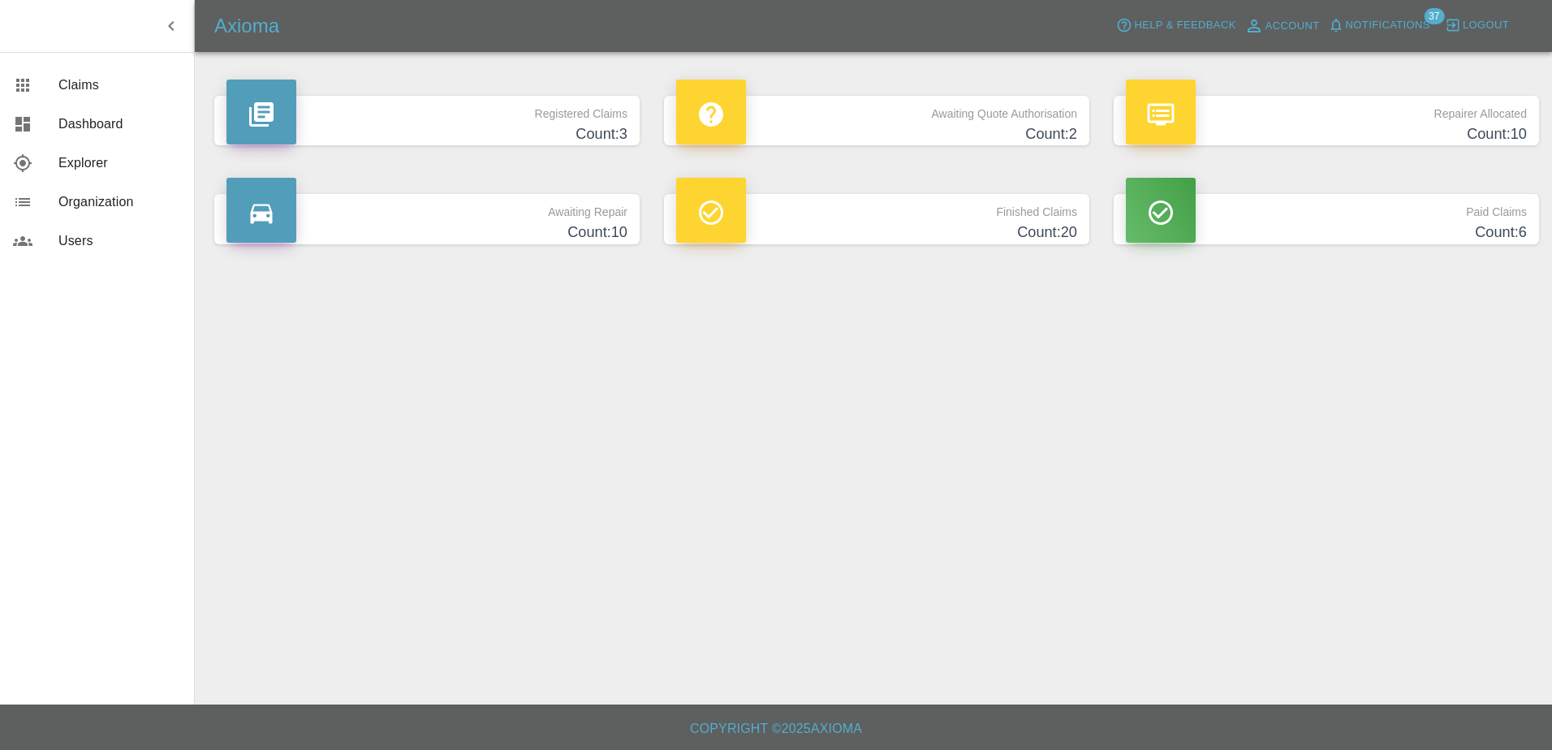
click at [891, 213] on p "Finished Claims" at bounding box center [876, 208] width 401 height 28
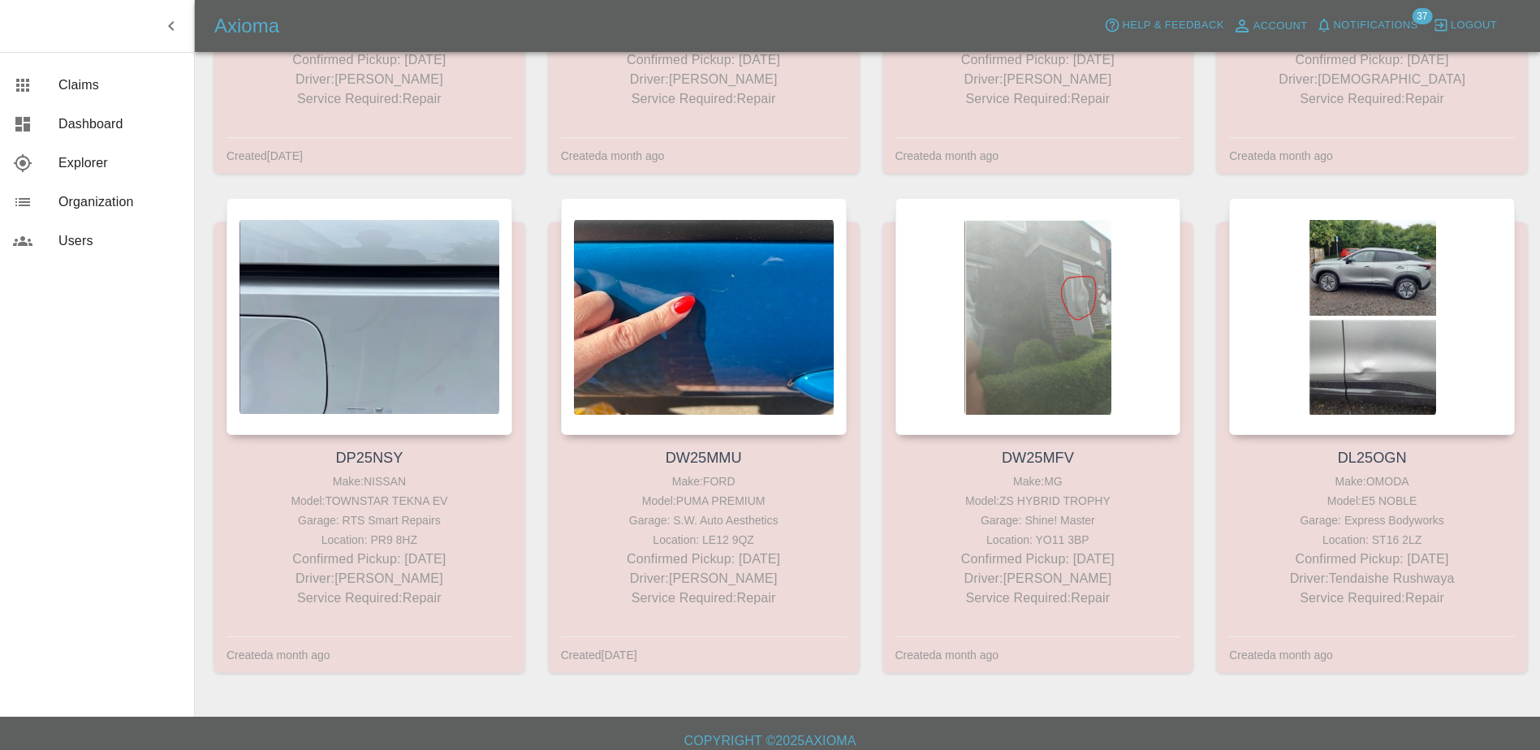
scroll to position [2057, 0]
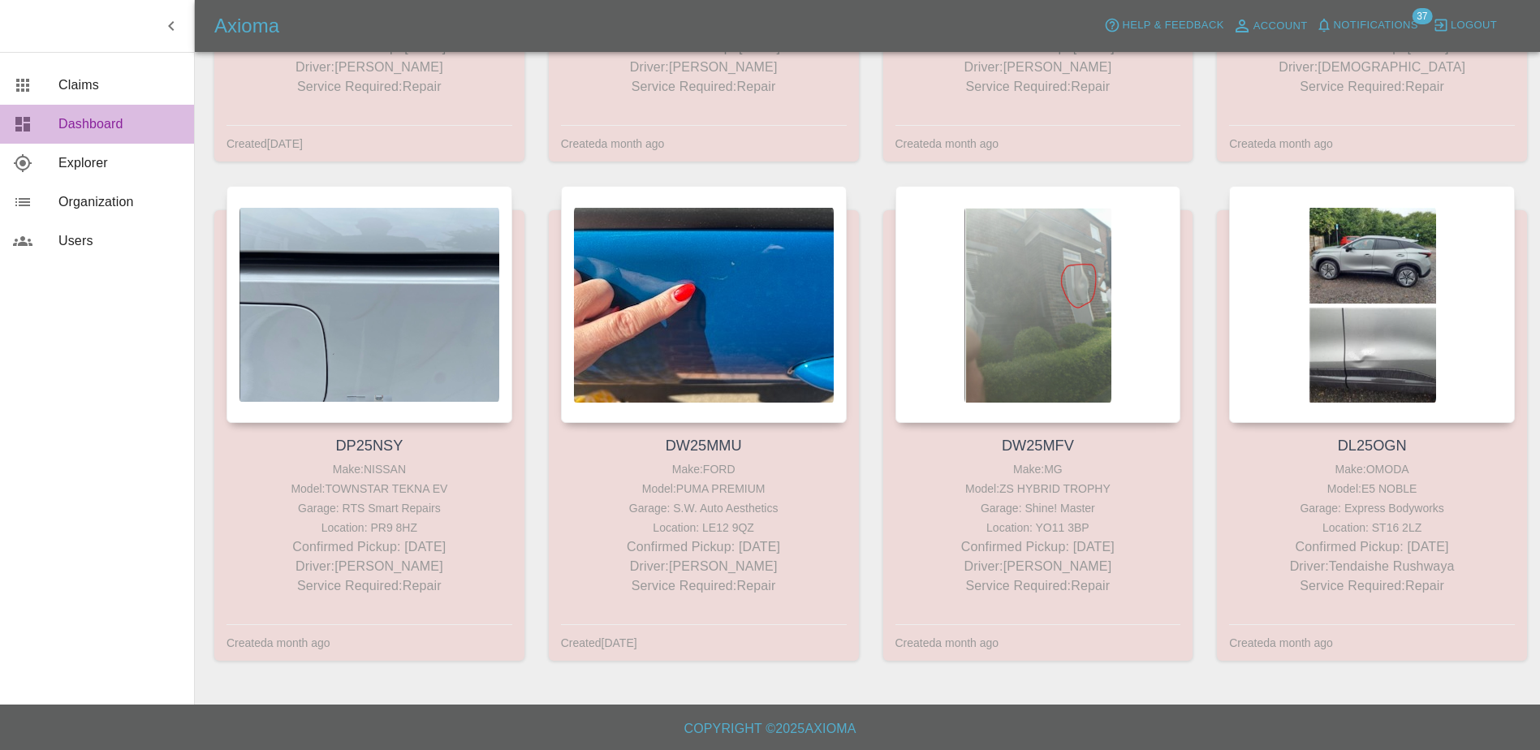
click at [74, 119] on span "Dashboard" at bounding box center [119, 123] width 123 height 19
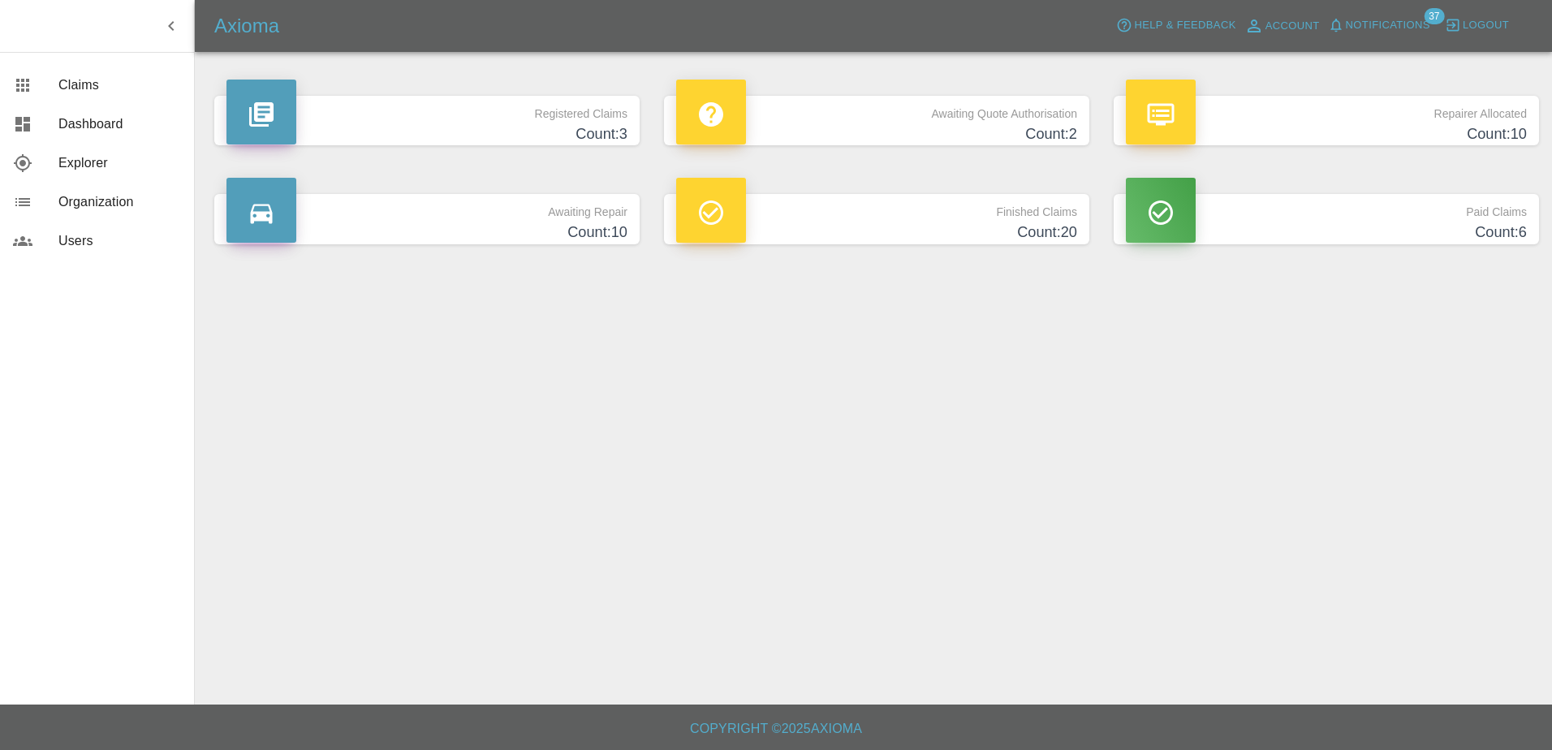
click at [510, 227] on h4 "Count: 10" at bounding box center [426, 233] width 401 height 22
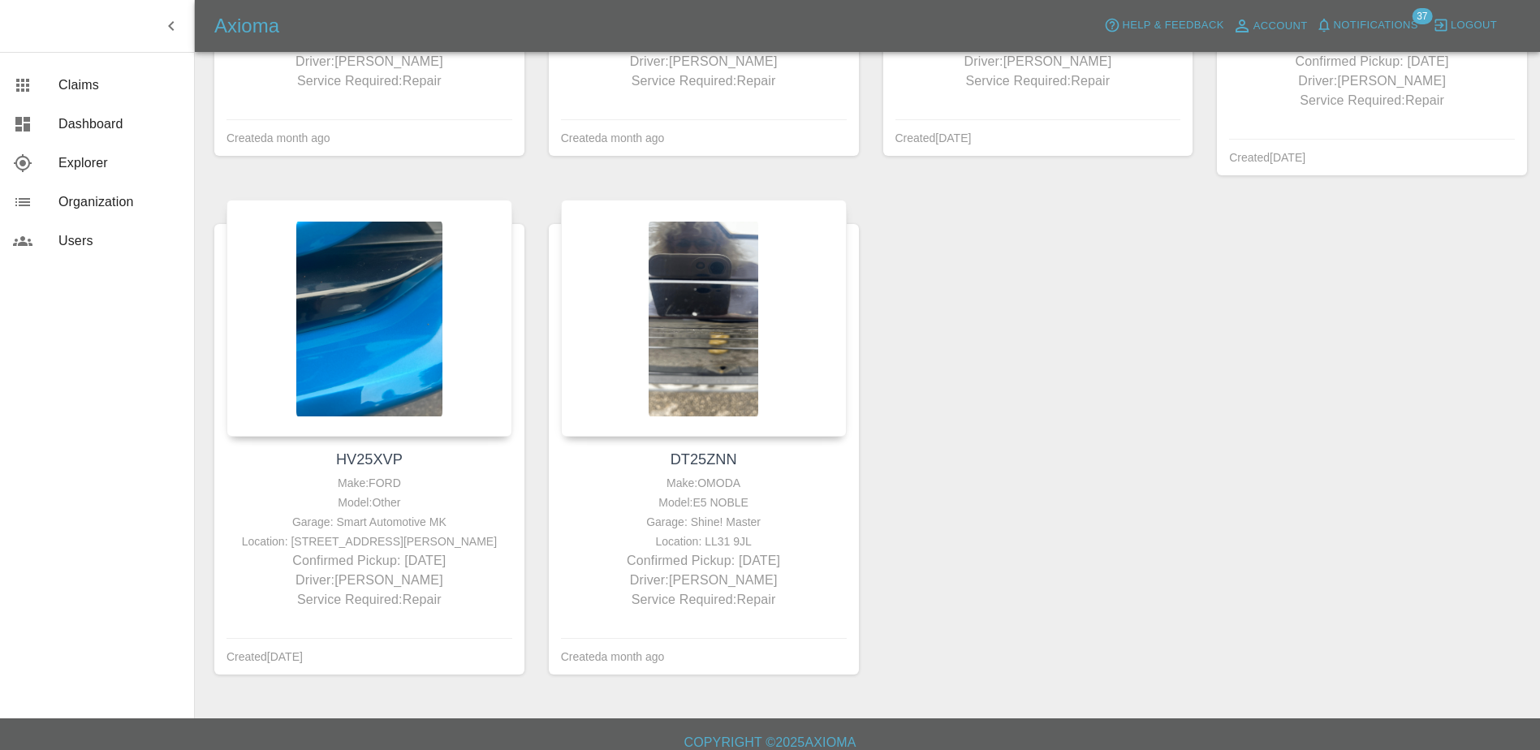
scroll to position [1077, 0]
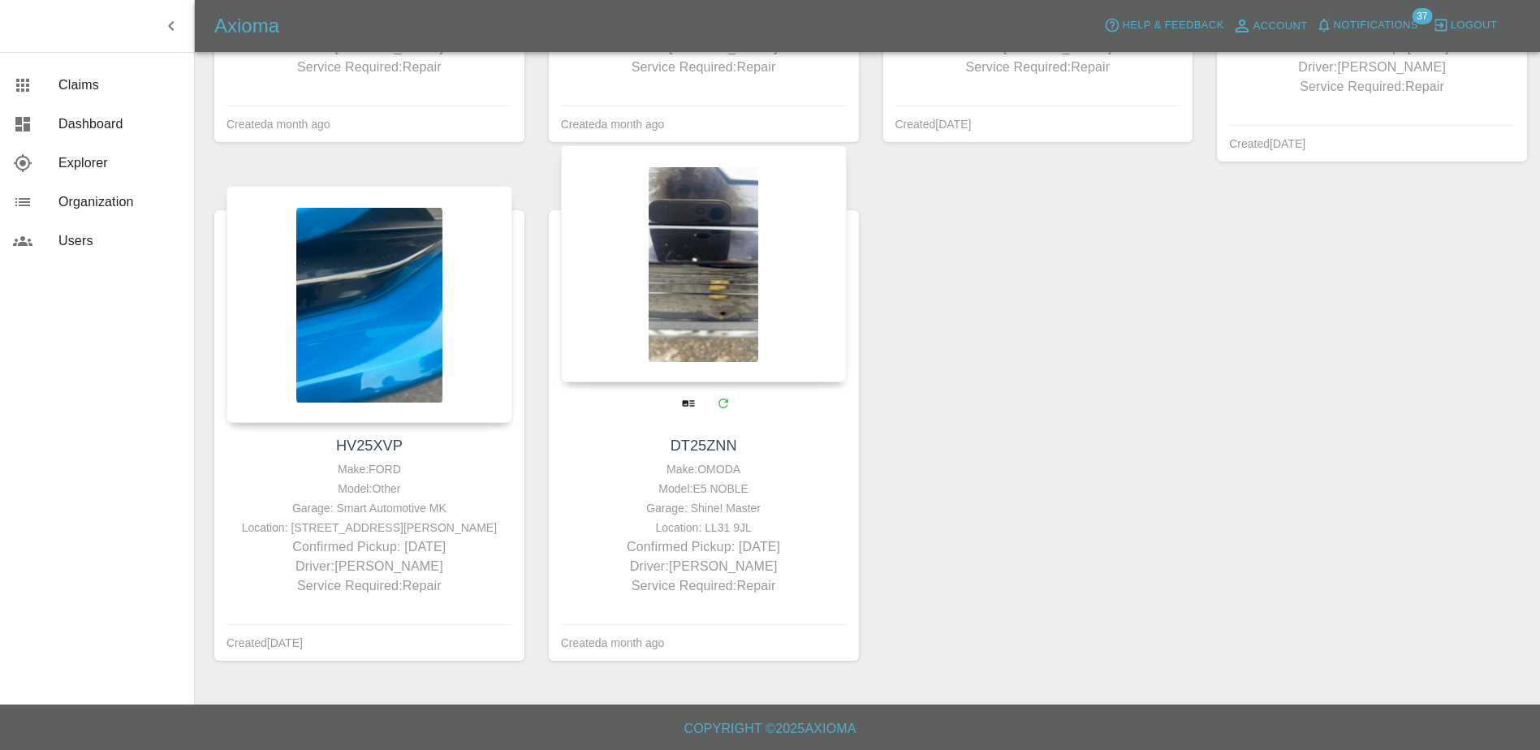
click at [606, 360] on div at bounding box center [704, 263] width 286 height 237
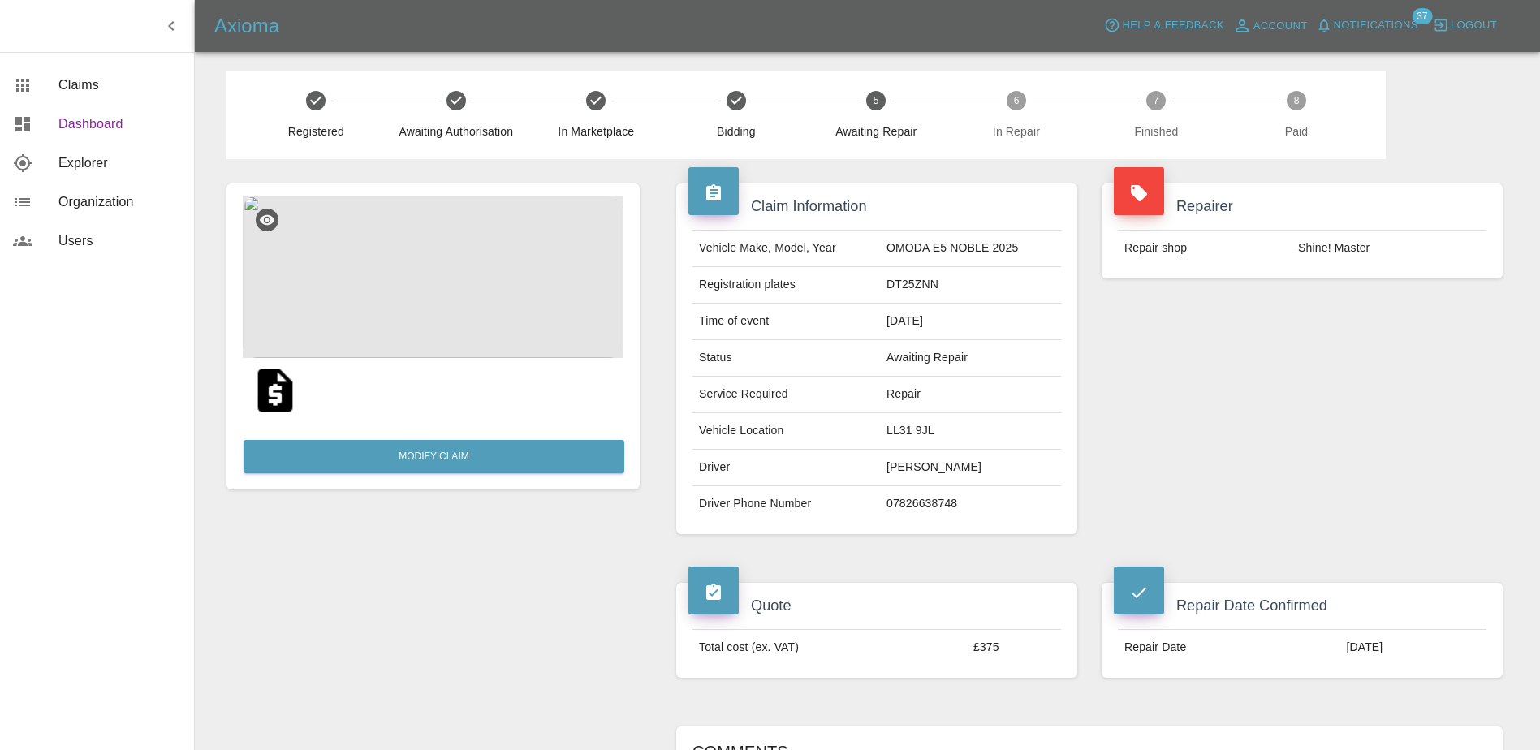
click at [80, 110] on link "Dashboard" at bounding box center [97, 124] width 194 height 39
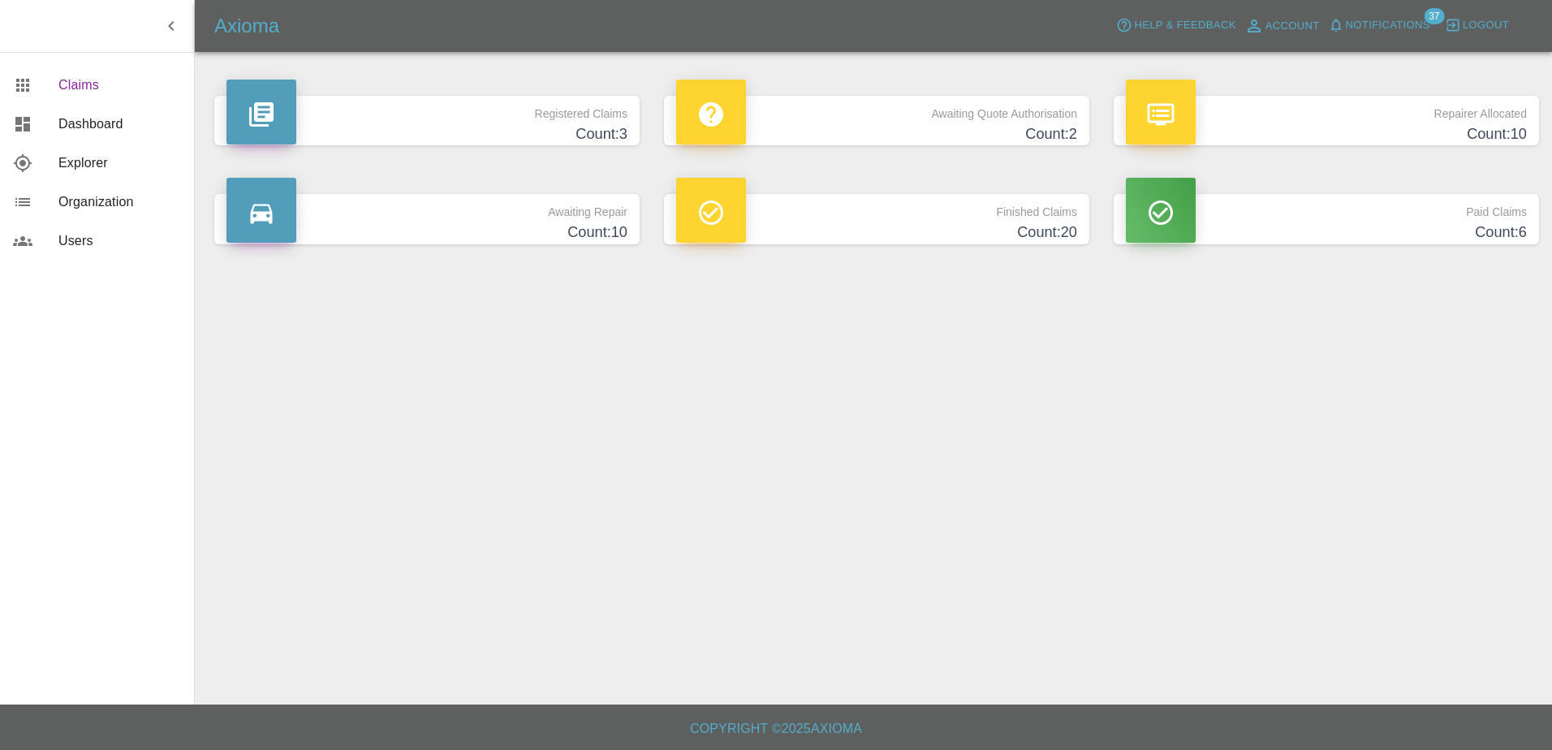
click at [91, 77] on span "Claims" at bounding box center [119, 84] width 123 height 19
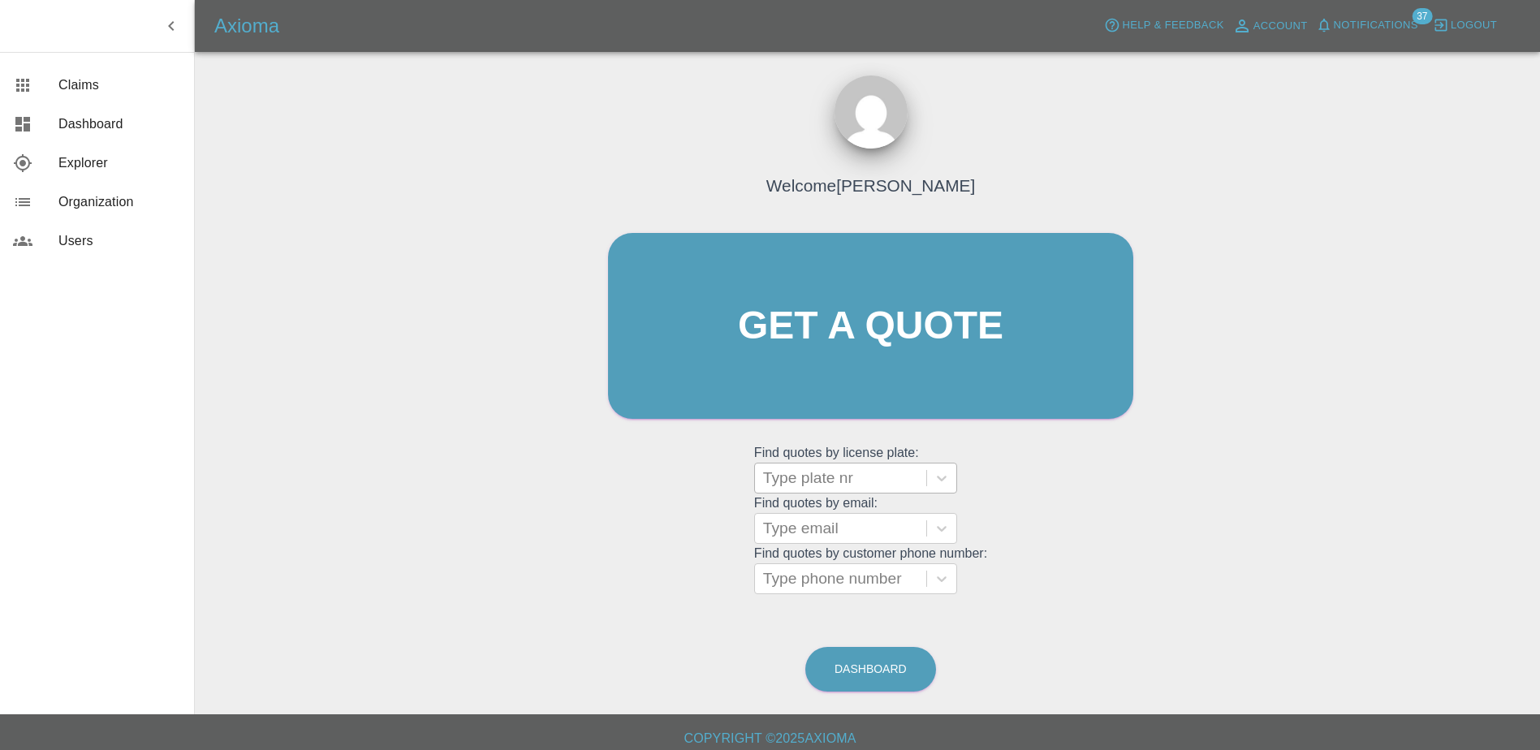
click at [873, 464] on div "Type plate nr" at bounding box center [840, 478] width 171 height 29
paste input "DL25TDU"
type input "DL25TDU"
click at [868, 512] on div "DL25TDU, Bidding" at bounding box center [855, 519] width 203 height 32
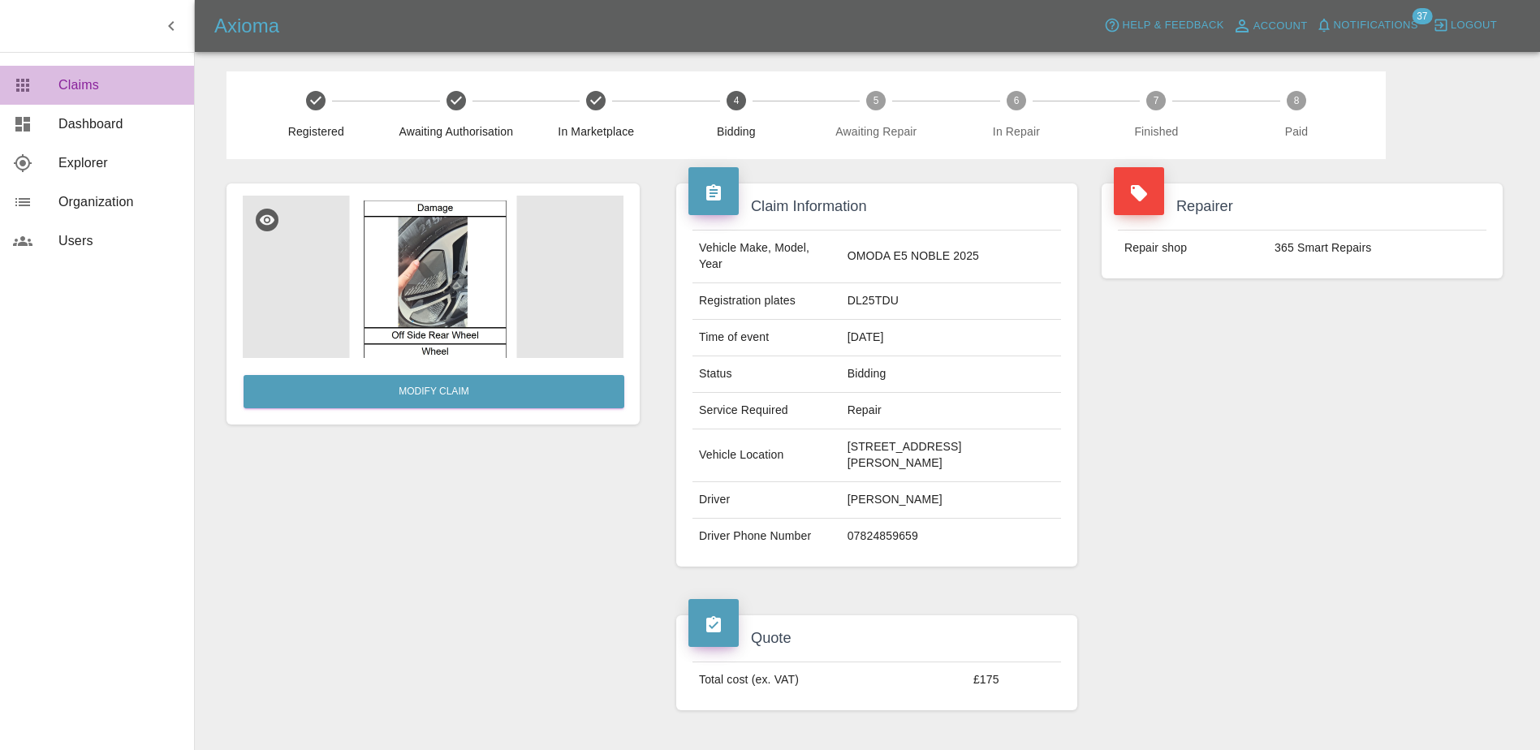
click at [103, 85] on span "Claims" at bounding box center [119, 84] width 123 height 19
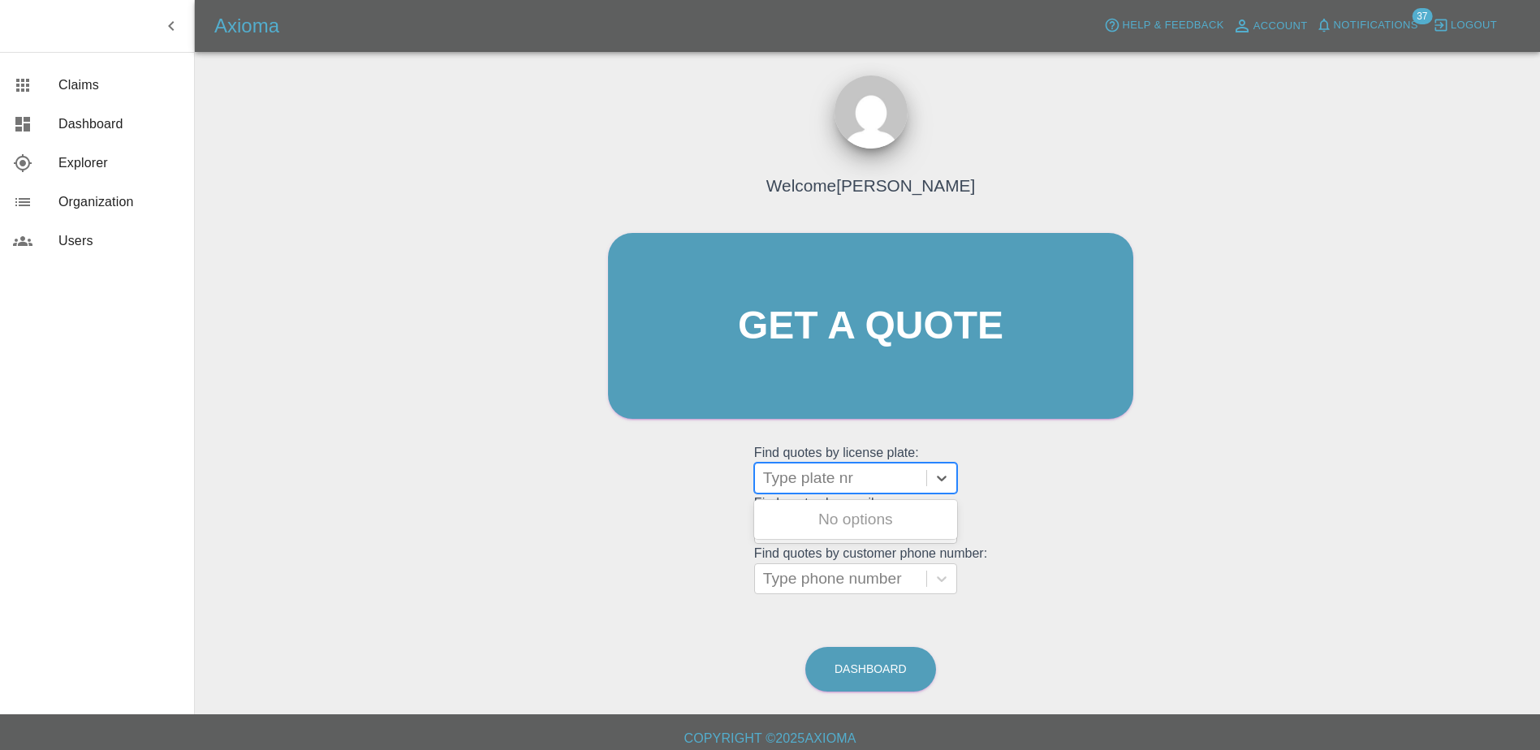
click at [808, 472] on div at bounding box center [840, 478] width 155 height 23
paste input "DS74XWB"
type input "DS74XWB"
click at [857, 524] on div "DS74XWB, Awaiting Repair" at bounding box center [855, 529] width 203 height 52
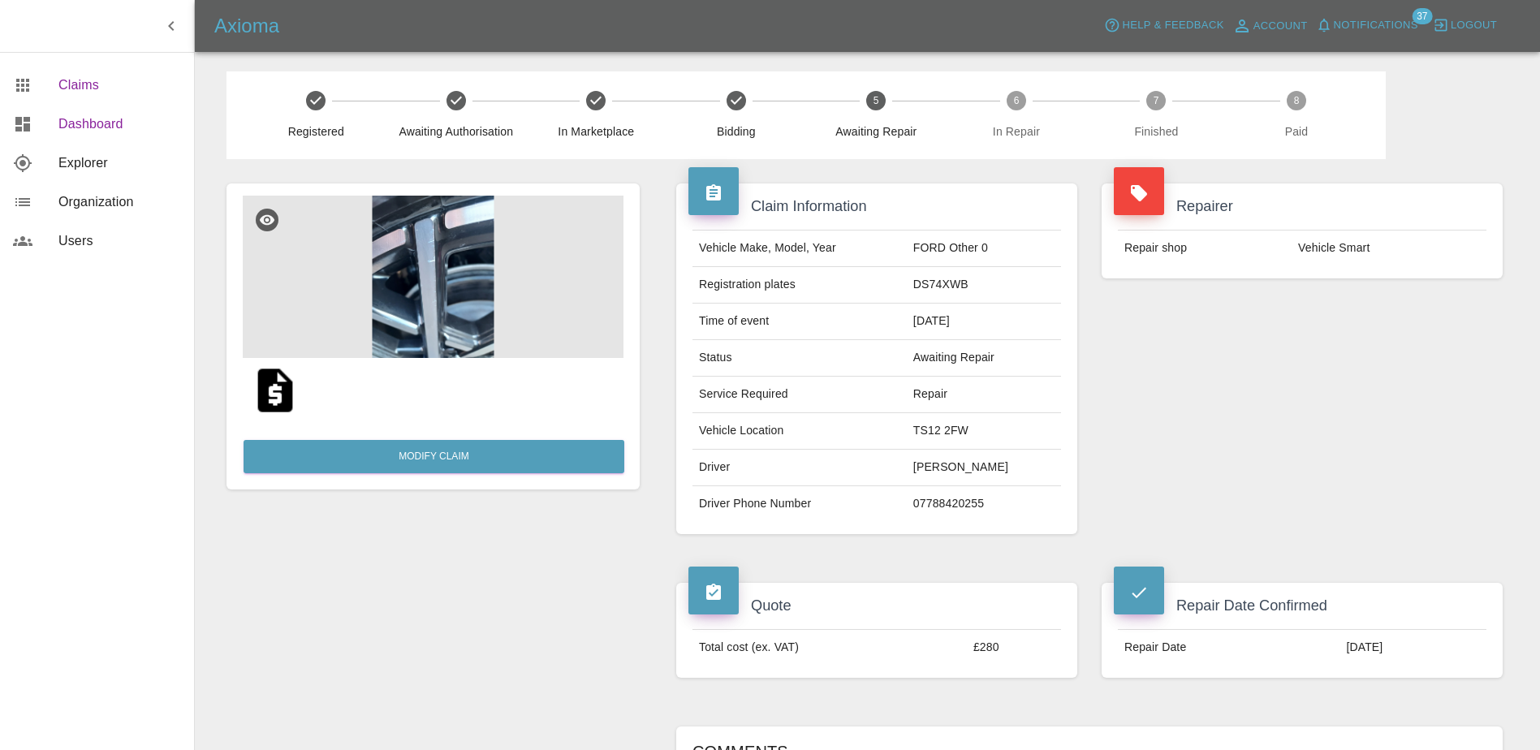
drag, startPoint x: 42, startPoint y: 87, endPoint x: 112, endPoint y: 106, distance: 72.3
click at [42, 87] on div at bounding box center [35, 84] width 45 height 19
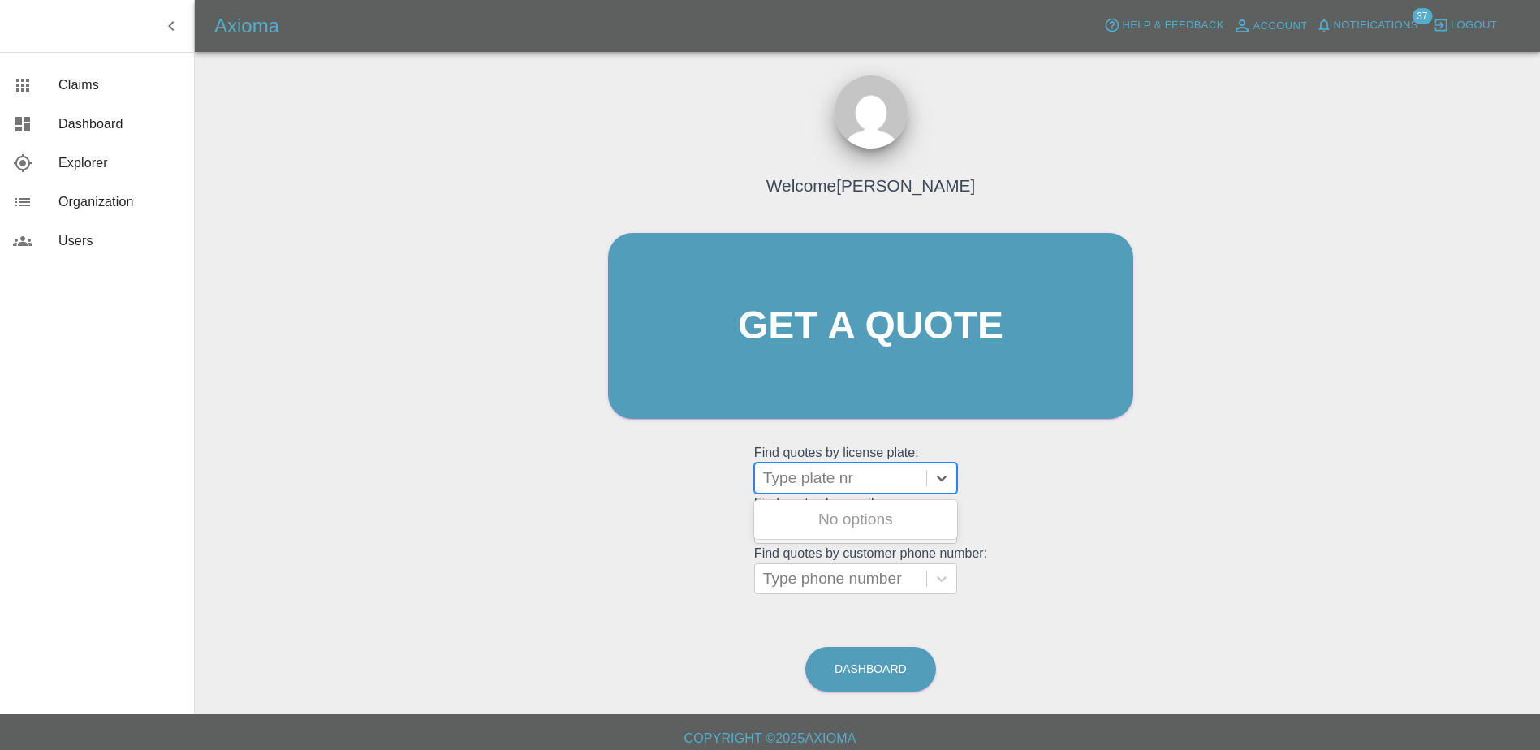
click at [834, 480] on div at bounding box center [840, 478] width 155 height 23
paste input "HT25EDP"
type input "HT25EDP"
click at [825, 470] on div at bounding box center [840, 478] width 155 height 23
paste input "LF23TDM"
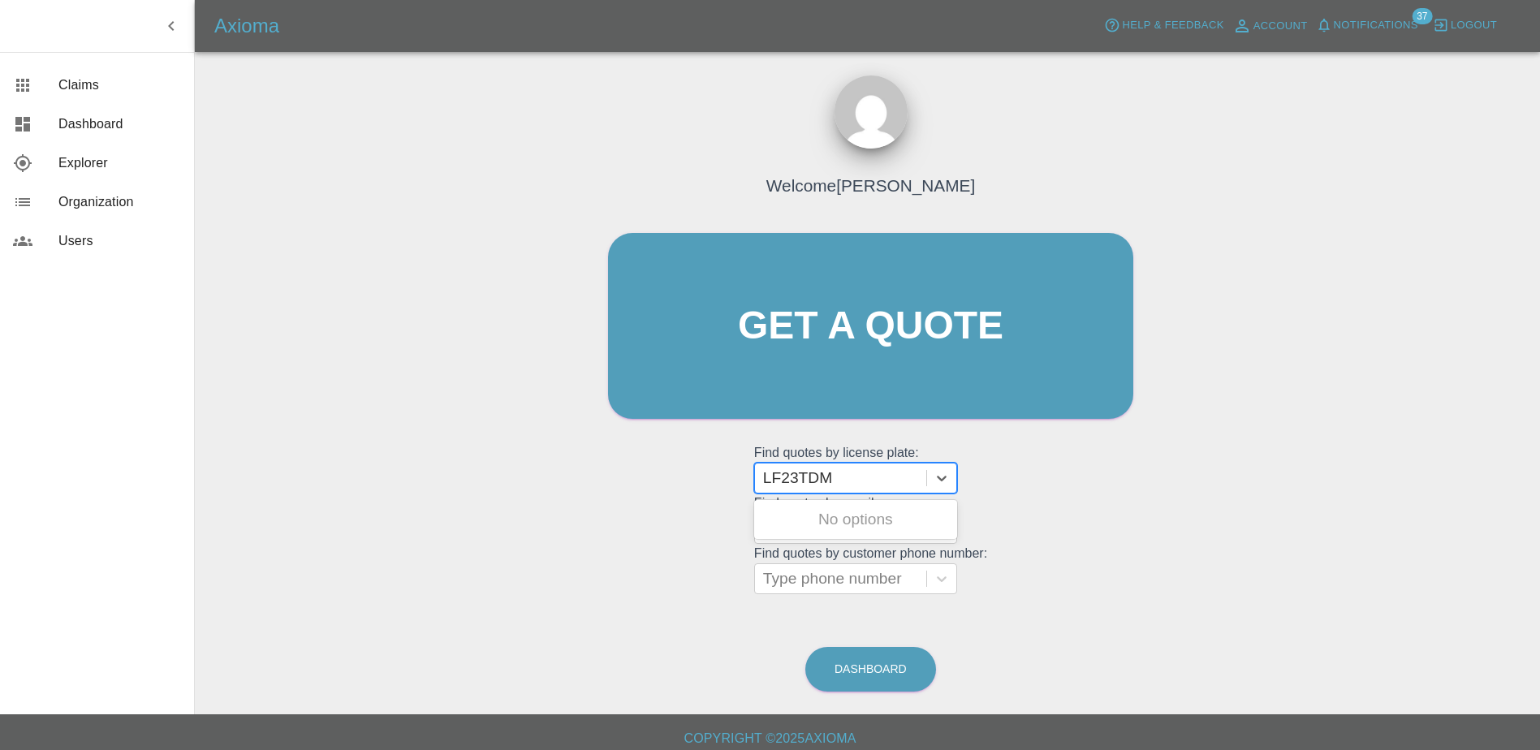
type input "LF23TDM"
click at [865, 513] on div "LF23TDM, Bidding" at bounding box center [855, 519] width 203 height 32
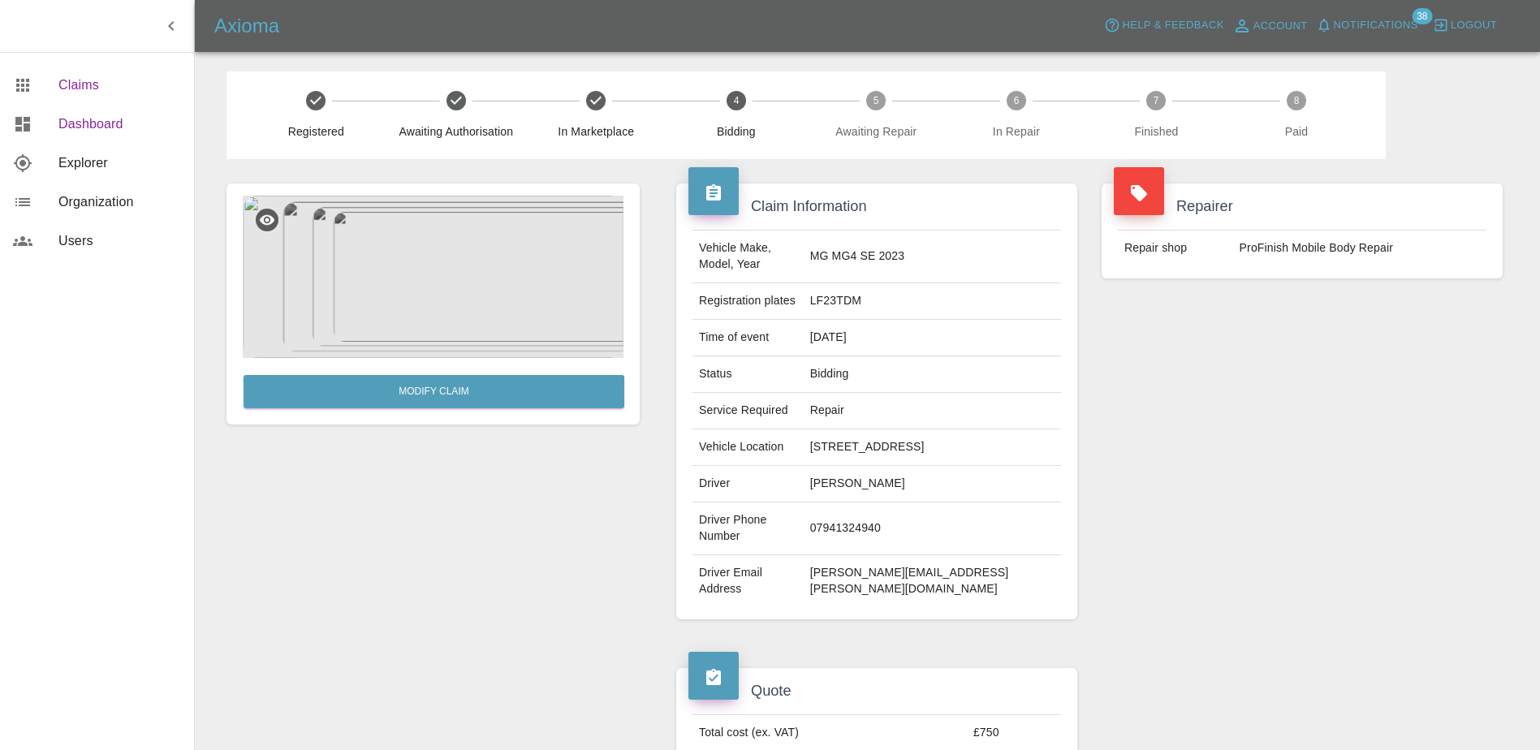
drag, startPoint x: 86, startPoint y: 101, endPoint x: 139, endPoint y: 116, distance: 55.0
click at [86, 101] on link "Claims" at bounding box center [97, 85] width 194 height 39
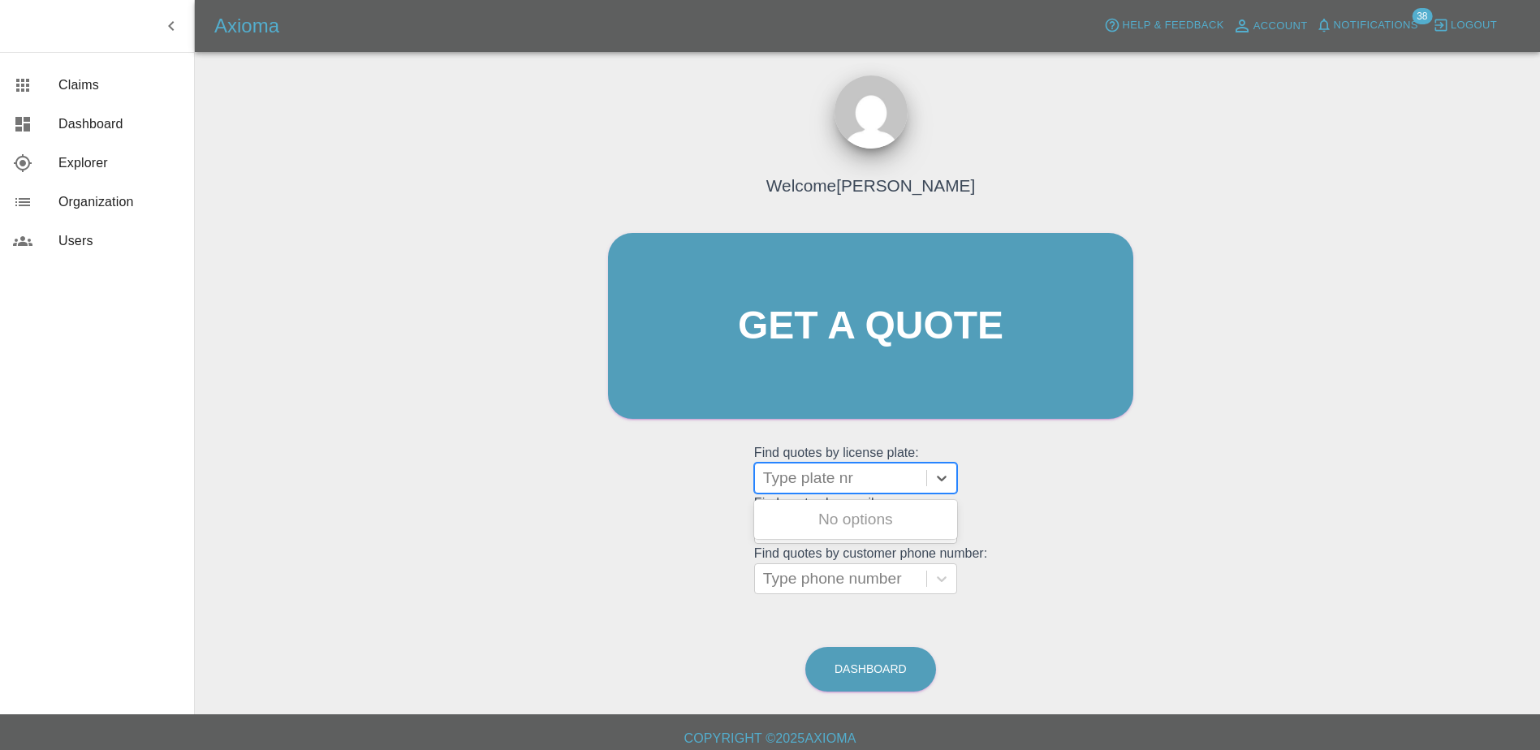
click at [871, 481] on div at bounding box center [840, 478] width 155 height 23
paste input "DL25OHF"
type input "DL25OHF"
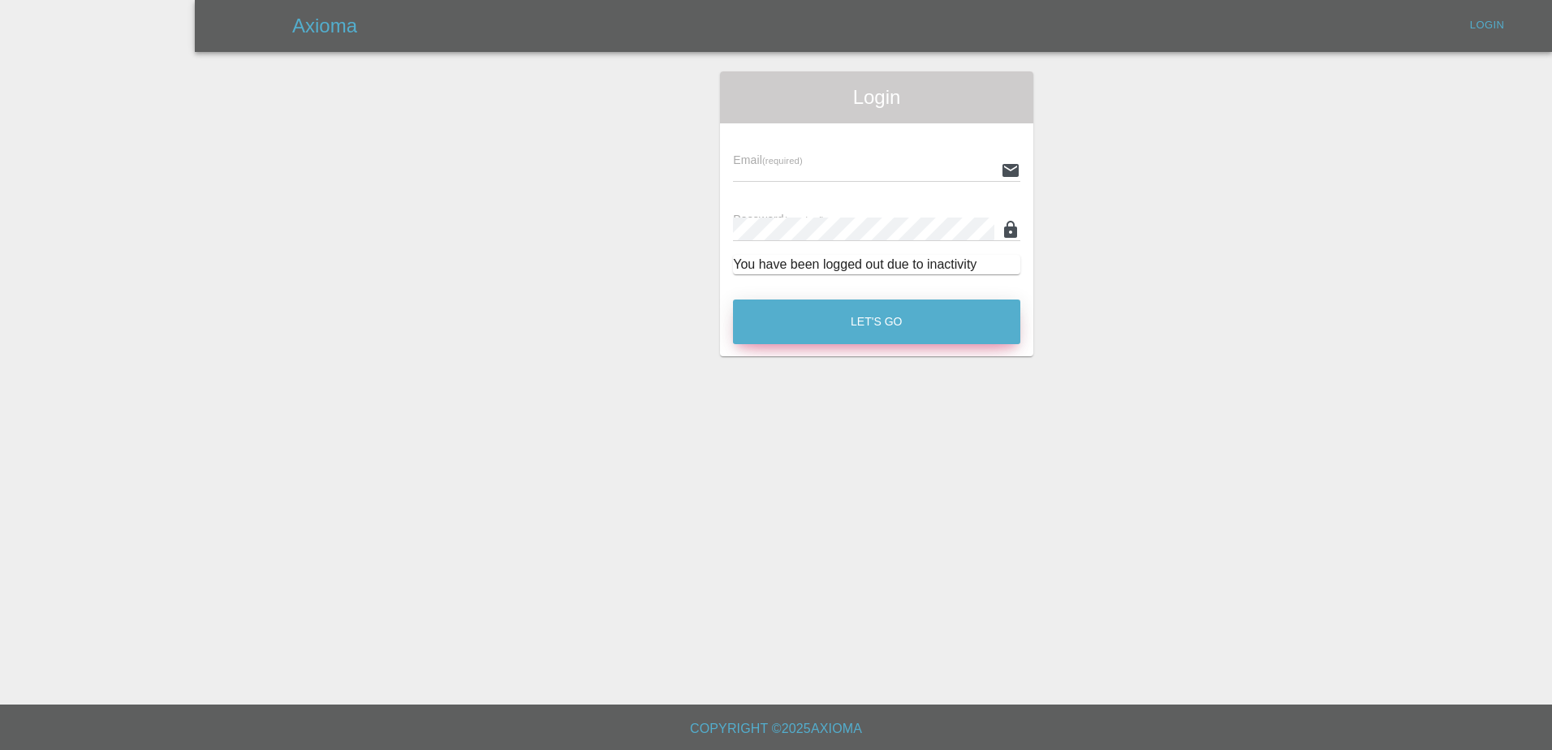
type input "[PERSON_NAME][EMAIL_ADDRESS][PERSON_NAME][DOMAIN_NAME]"
click at [795, 297] on div "Let's Go" at bounding box center [876, 317] width 289 height 61
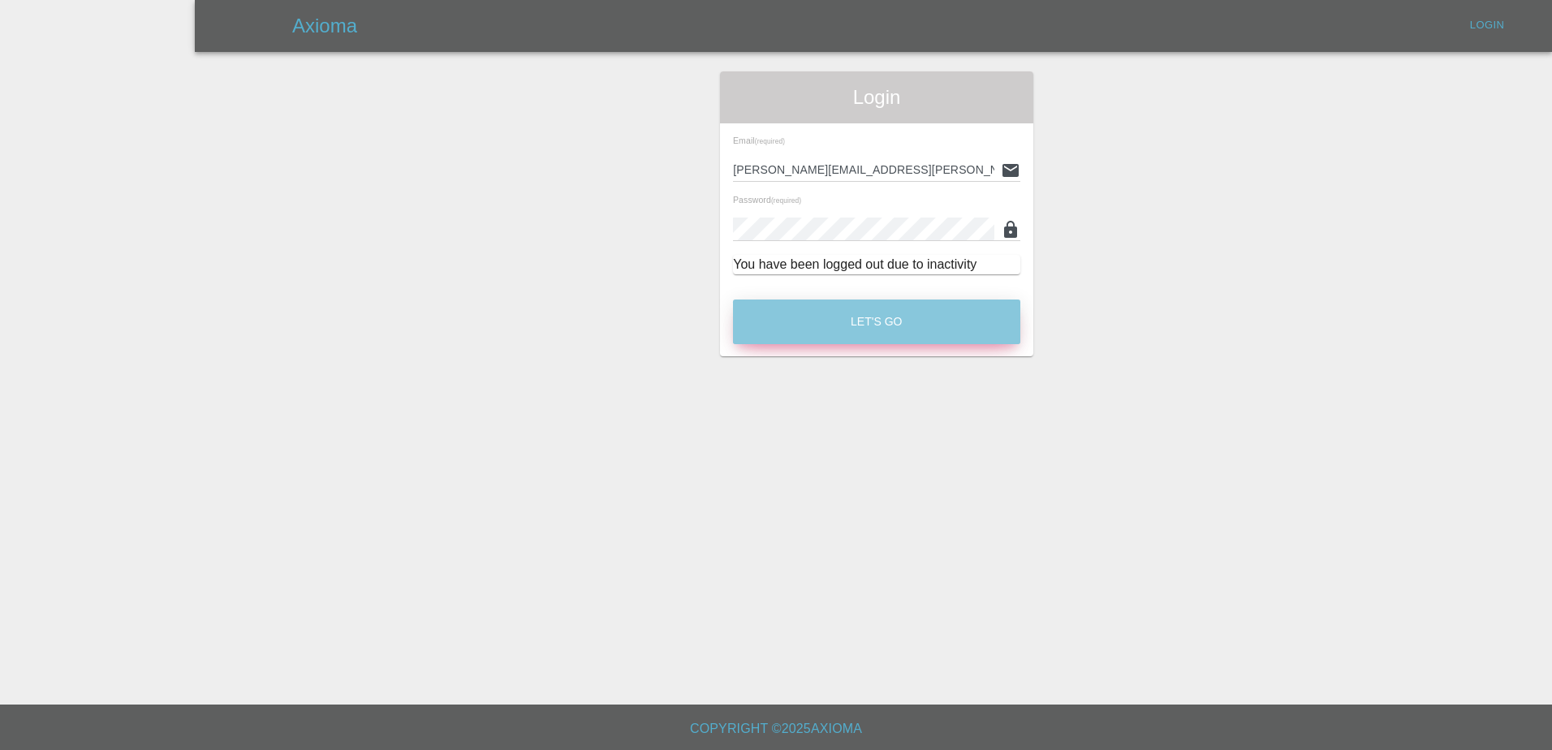
click at [801, 313] on button "Let's Go" at bounding box center [876, 322] width 287 height 45
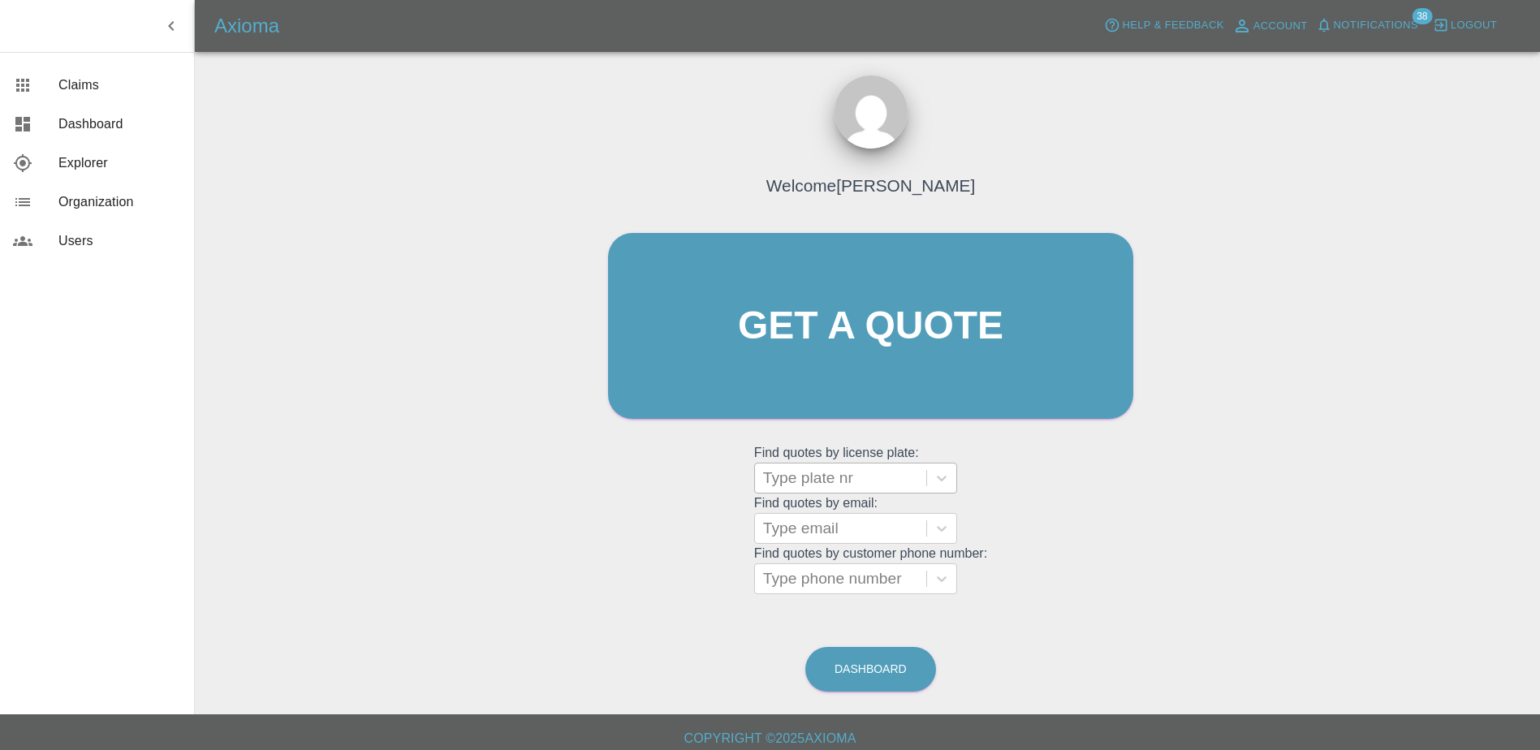
click at [814, 471] on div at bounding box center [840, 478] width 155 height 23
paste input "DL25OHF"
type input "DL25OHF"
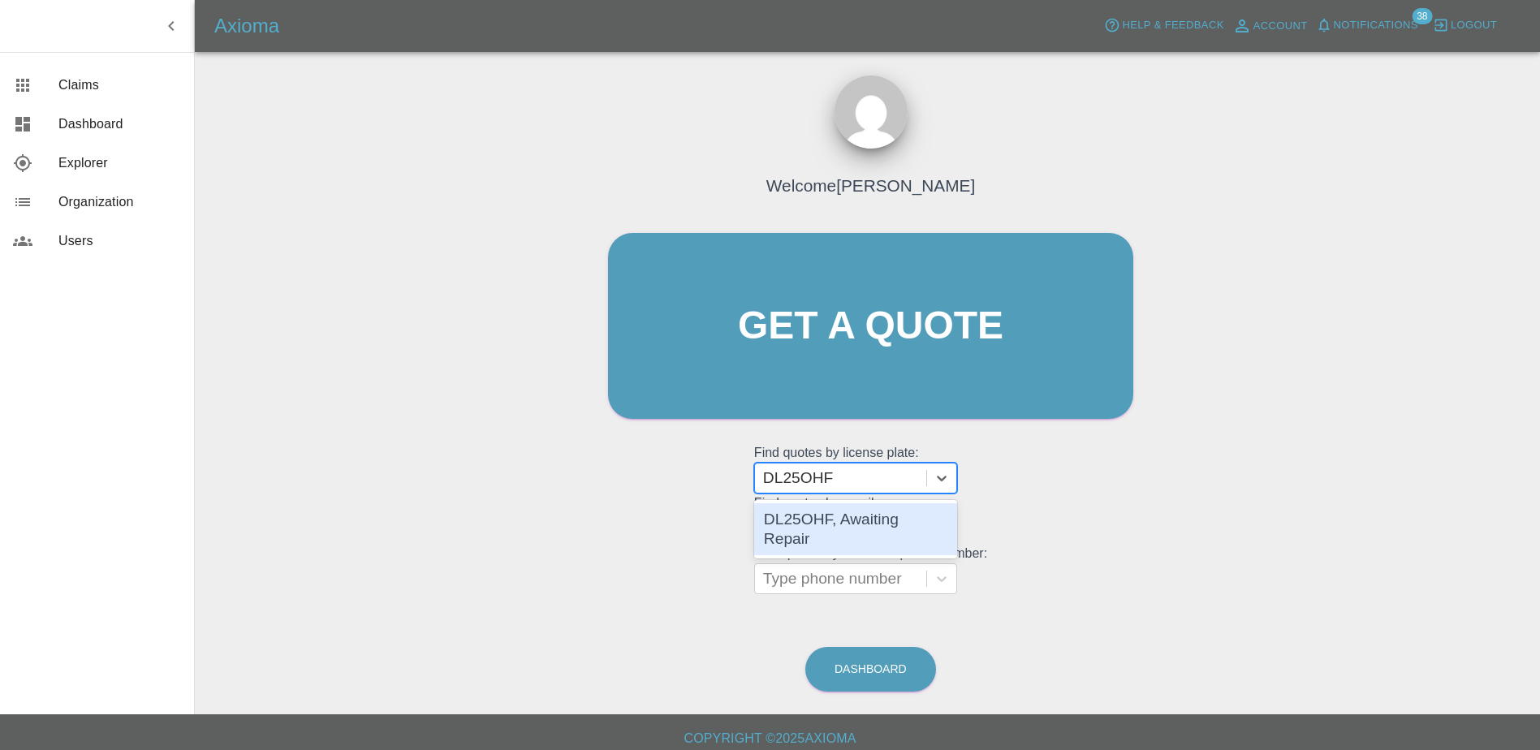
click at [813, 526] on div "DL25OHF, Awaiting Repair" at bounding box center [855, 529] width 203 height 52
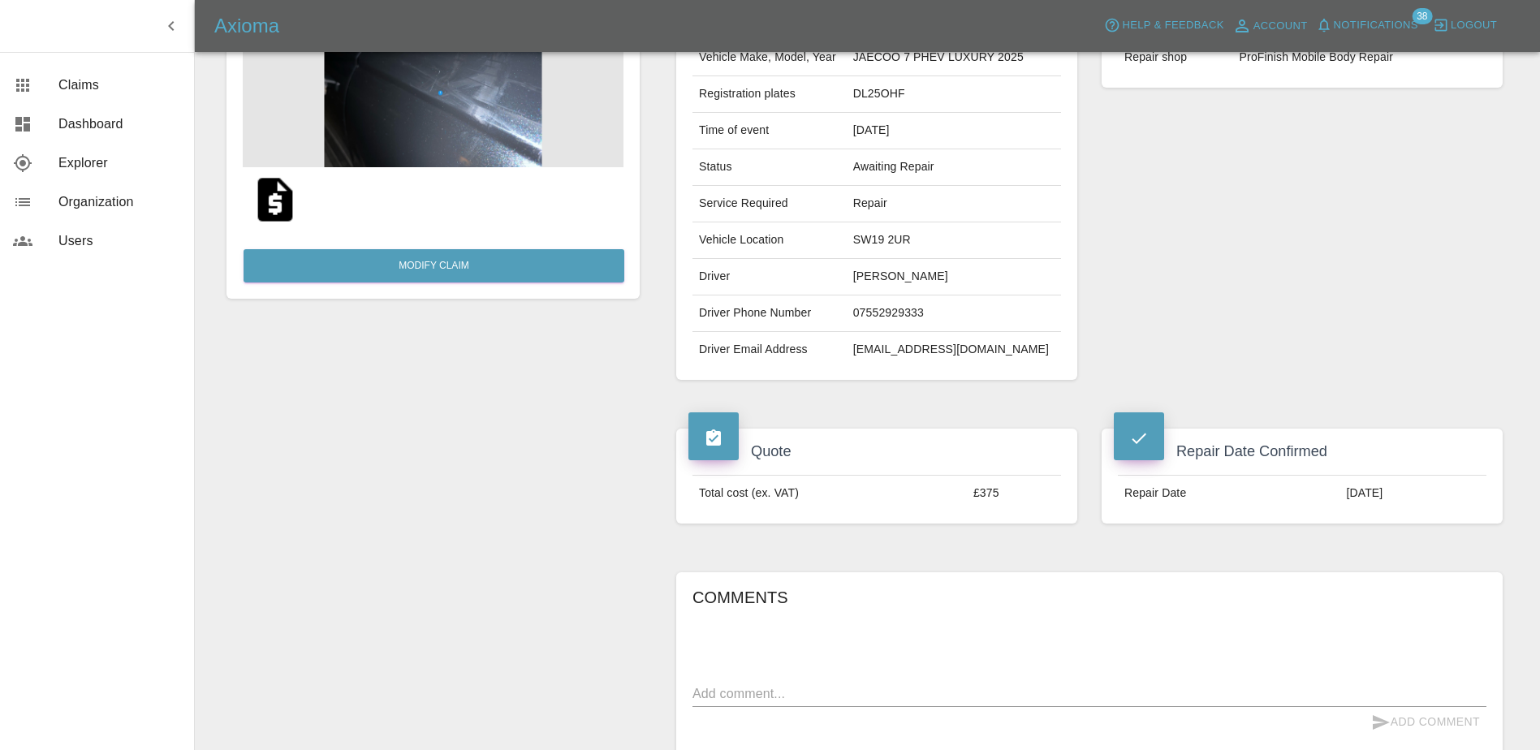
scroll to position [162, 0]
